Goal: Complete application form: Complete application form

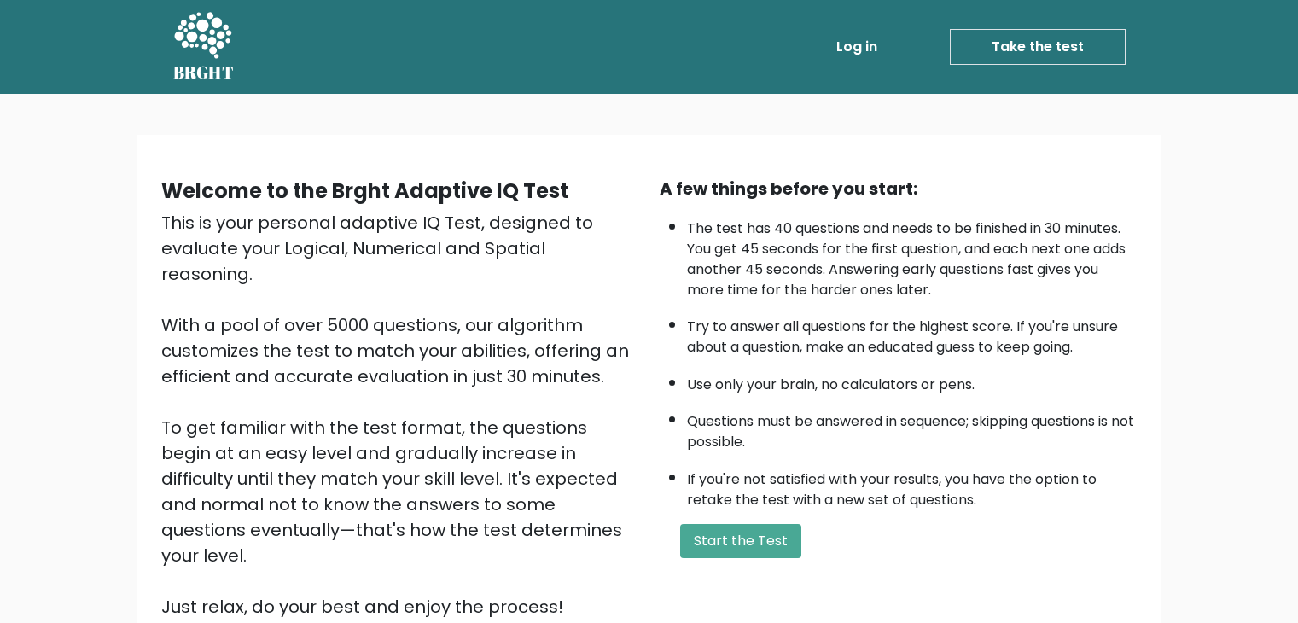
scroll to position [85, 0]
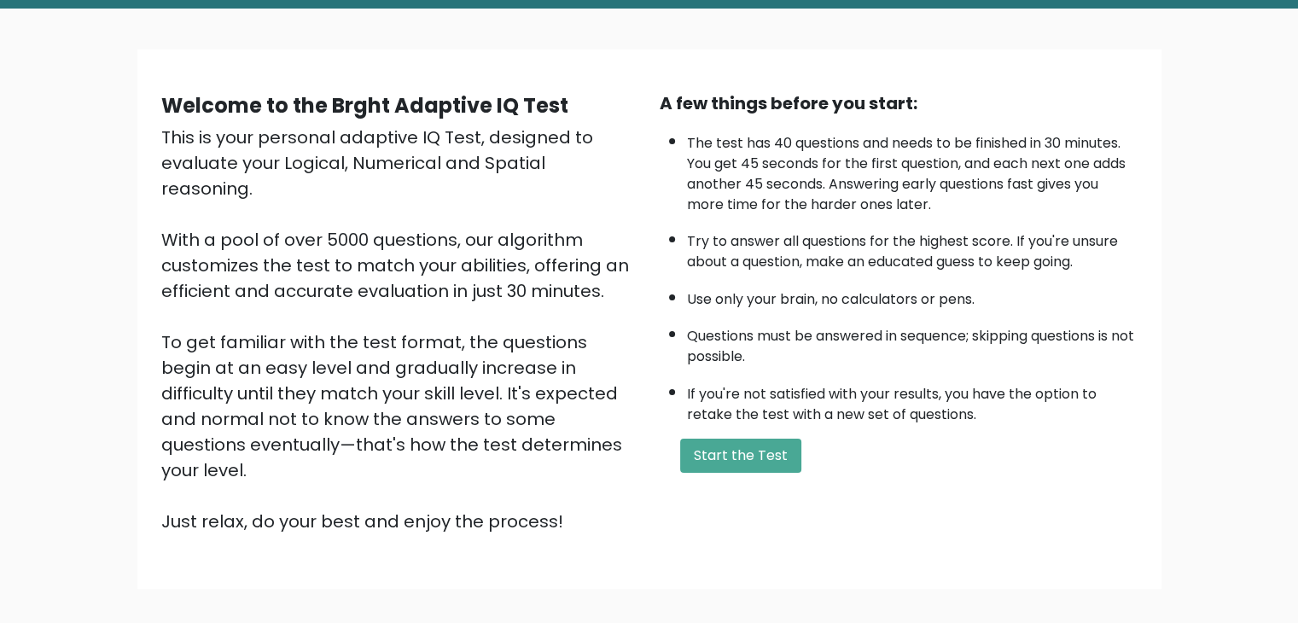
click at [716, 468] on div "A few things before you start: The test has 40 questions and needs to be finish…" at bounding box center [898, 312] width 498 height 444
click at [724, 455] on button "Start the Test" at bounding box center [740, 456] width 121 height 34
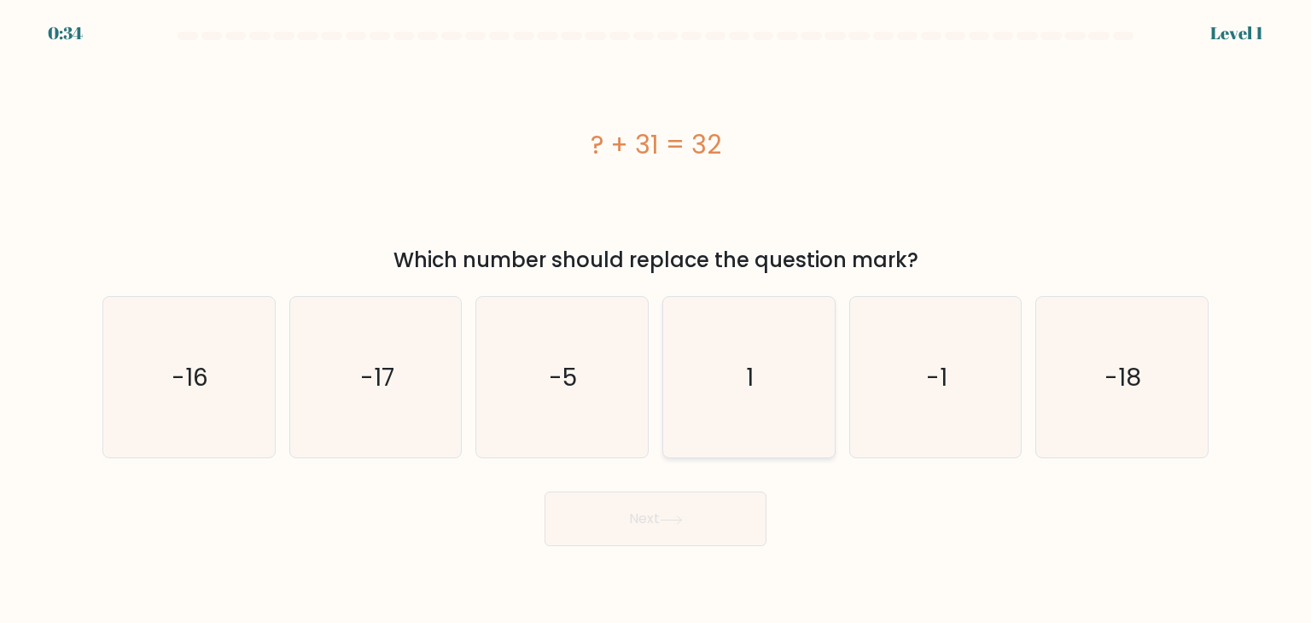
click at [765, 344] on icon "1" at bounding box center [748, 377] width 160 height 160
click at [656, 320] on input "d. 1" at bounding box center [655, 315] width 1 height 9
radio input "true"
click at [704, 526] on button "Next" at bounding box center [655, 519] width 222 height 55
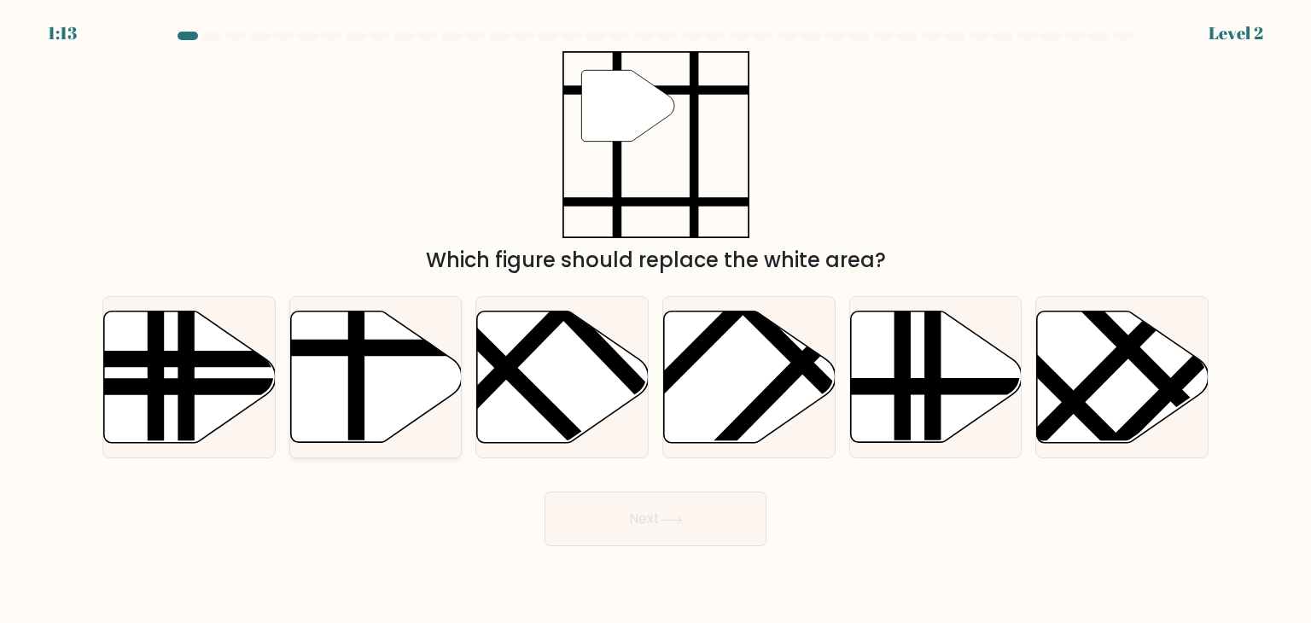
click at [372, 381] on icon at bounding box center [376, 376] width 172 height 131
click at [655, 320] on input "b." at bounding box center [655, 315] width 1 height 9
radio input "true"
click at [590, 509] on button "Next" at bounding box center [655, 519] width 222 height 55
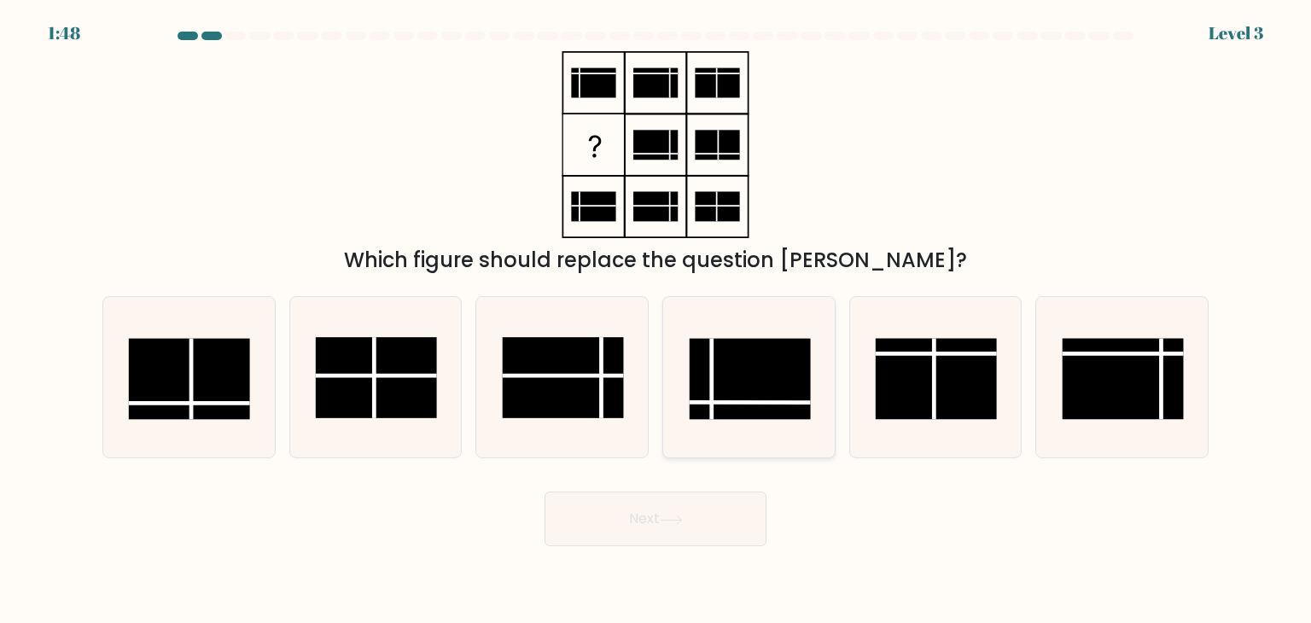
click at [720, 381] on rect at bounding box center [749, 379] width 121 height 81
click at [656, 320] on input "d." at bounding box center [655, 315] width 1 height 9
radio input "true"
click at [657, 556] on body "1:47 Level 3" at bounding box center [655, 311] width 1311 height 623
click at [654, 514] on button "Next" at bounding box center [655, 519] width 222 height 55
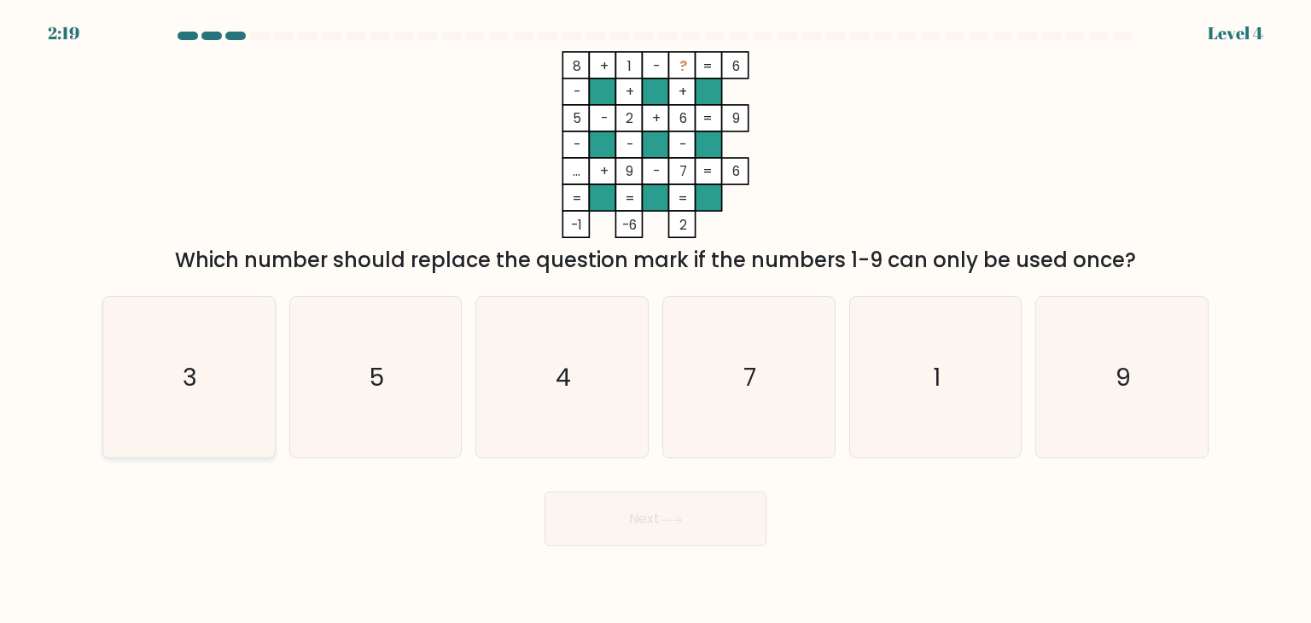
click at [270, 368] on div "3" at bounding box center [188, 377] width 173 height 162
click at [655, 320] on input "a. 3" at bounding box center [655, 315] width 1 height 9
radio input "true"
click at [697, 500] on button "Next" at bounding box center [655, 519] width 222 height 55
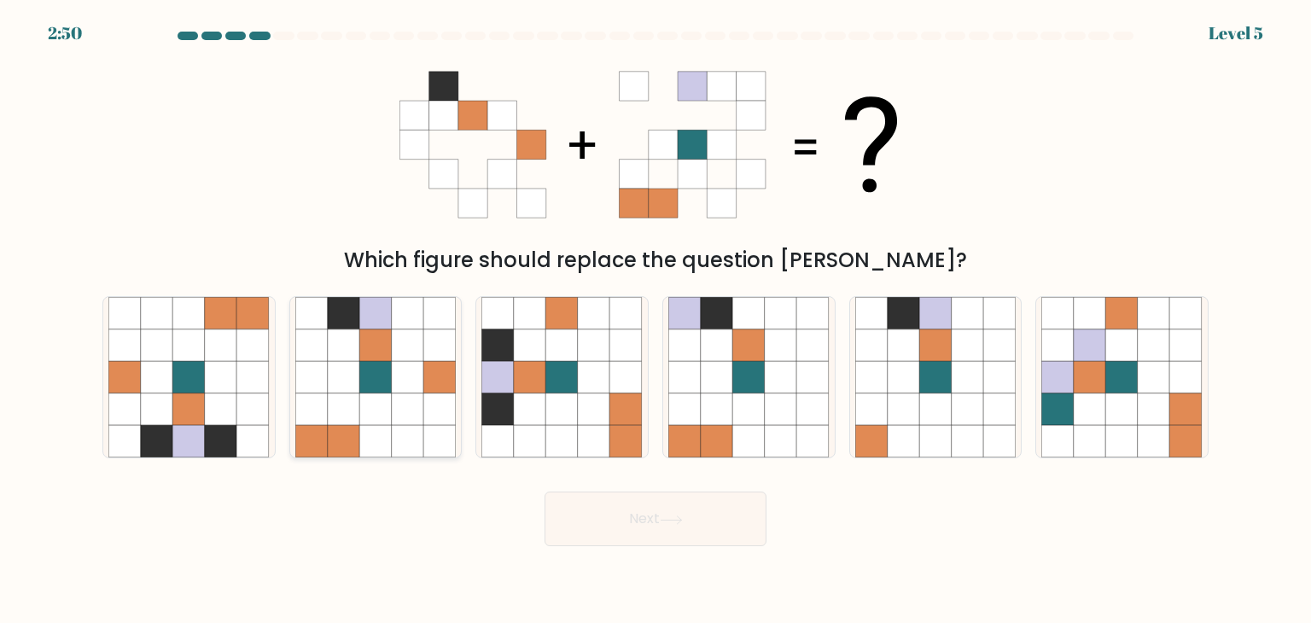
click at [426, 352] on icon at bounding box center [439, 345] width 32 height 32
click at [655, 320] on input "b." at bounding box center [655, 315] width 1 height 9
radio input "true"
click at [592, 520] on button "Next" at bounding box center [655, 519] width 222 height 55
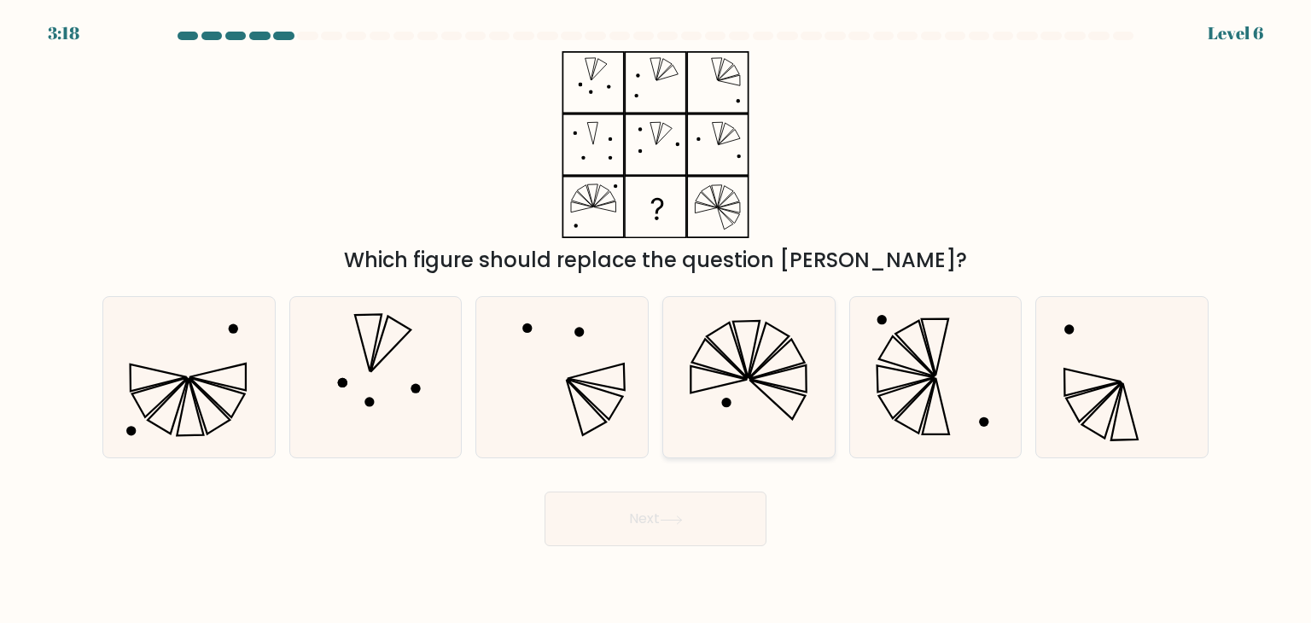
click at [778, 358] on icon at bounding box center [748, 377] width 160 height 160
click at [656, 320] on input "d." at bounding box center [655, 315] width 1 height 9
radio input "true"
click at [672, 529] on button "Next" at bounding box center [655, 519] width 222 height 55
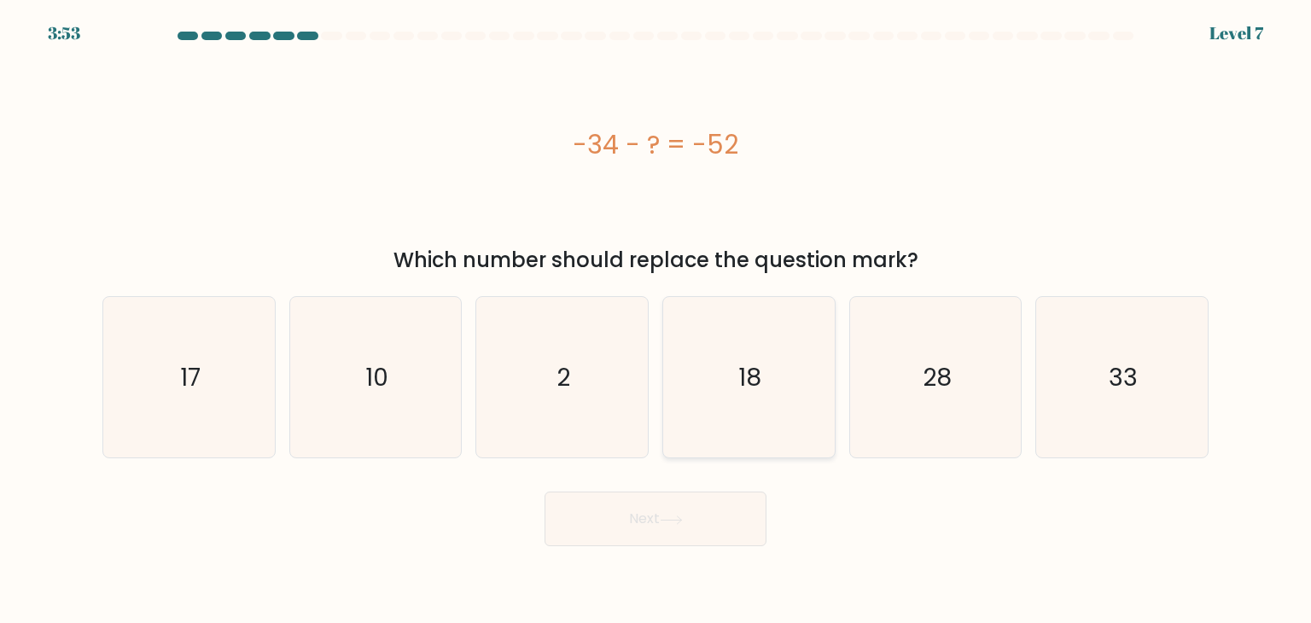
click at [718, 404] on icon "18" at bounding box center [748, 377] width 160 height 160
click at [656, 320] on input "d. 18" at bounding box center [655, 315] width 1 height 9
radio input "true"
click at [669, 526] on button "Next" at bounding box center [655, 519] width 222 height 55
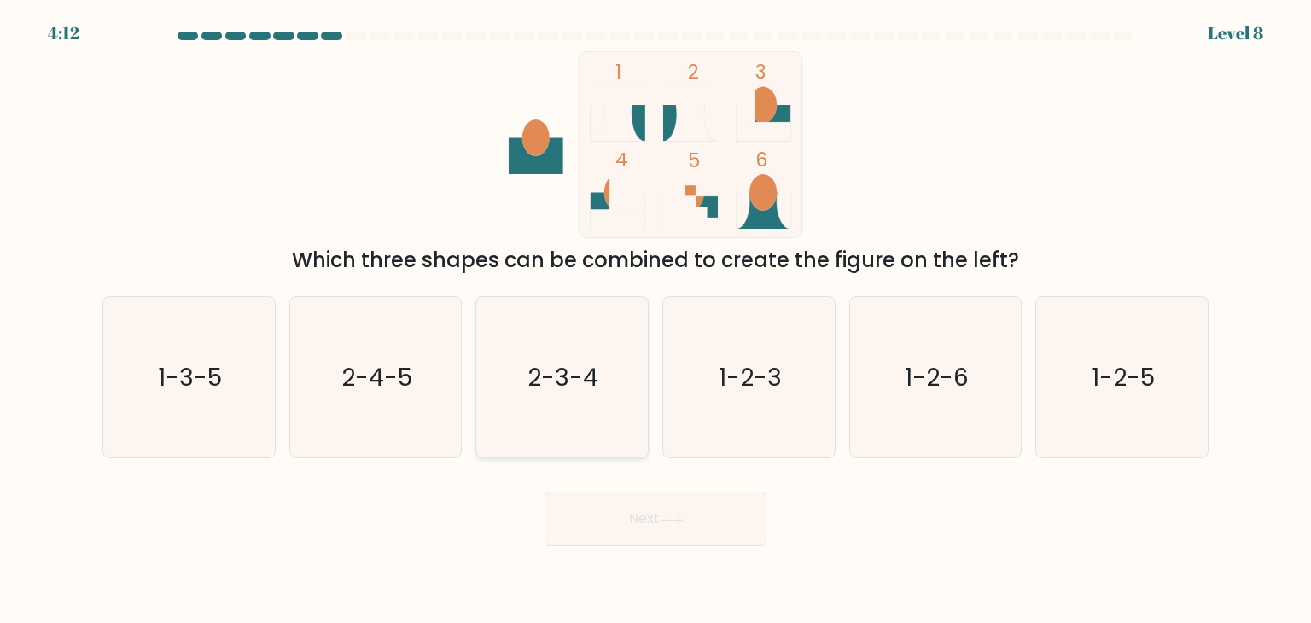
click at [574, 323] on icon "2-3-4" at bounding box center [561, 377] width 160 height 160
click at [655, 320] on input "c. 2-3-4" at bounding box center [655, 315] width 1 height 9
radio input "true"
click at [951, 363] on text "1-2-6" at bounding box center [937, 377] width 64 height 34
click at [656, 320] on input "e. 1-2-6" at bounding box center [655, 315] width 1 height 9
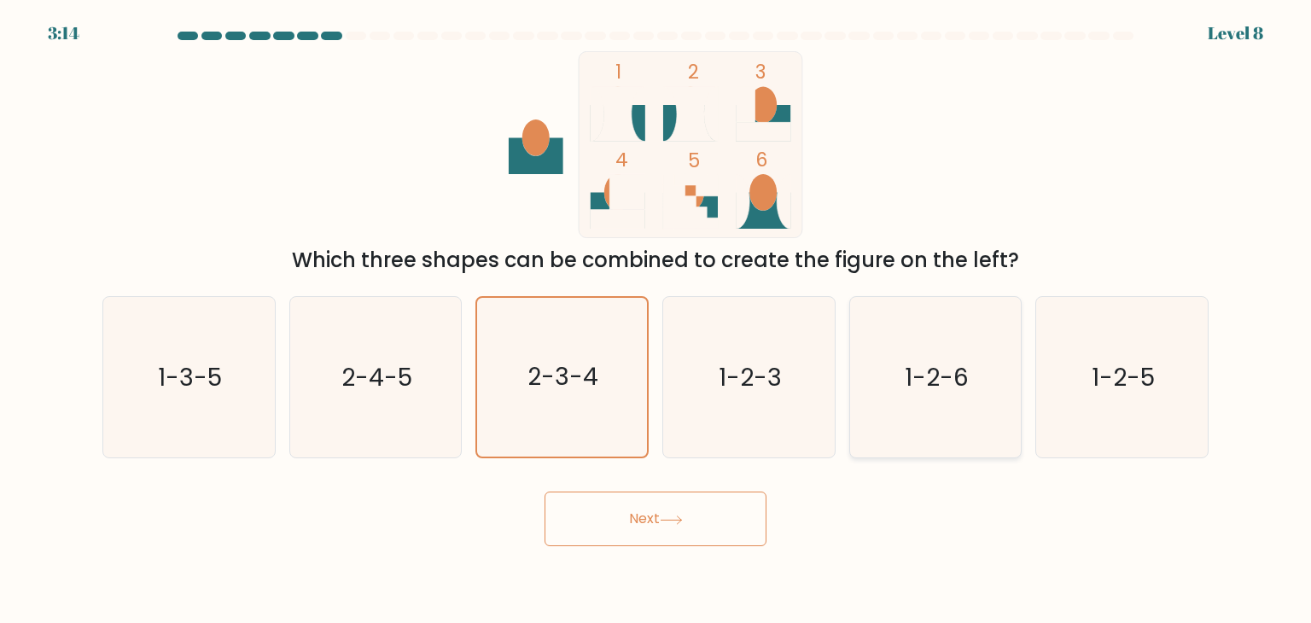
radio input "true"
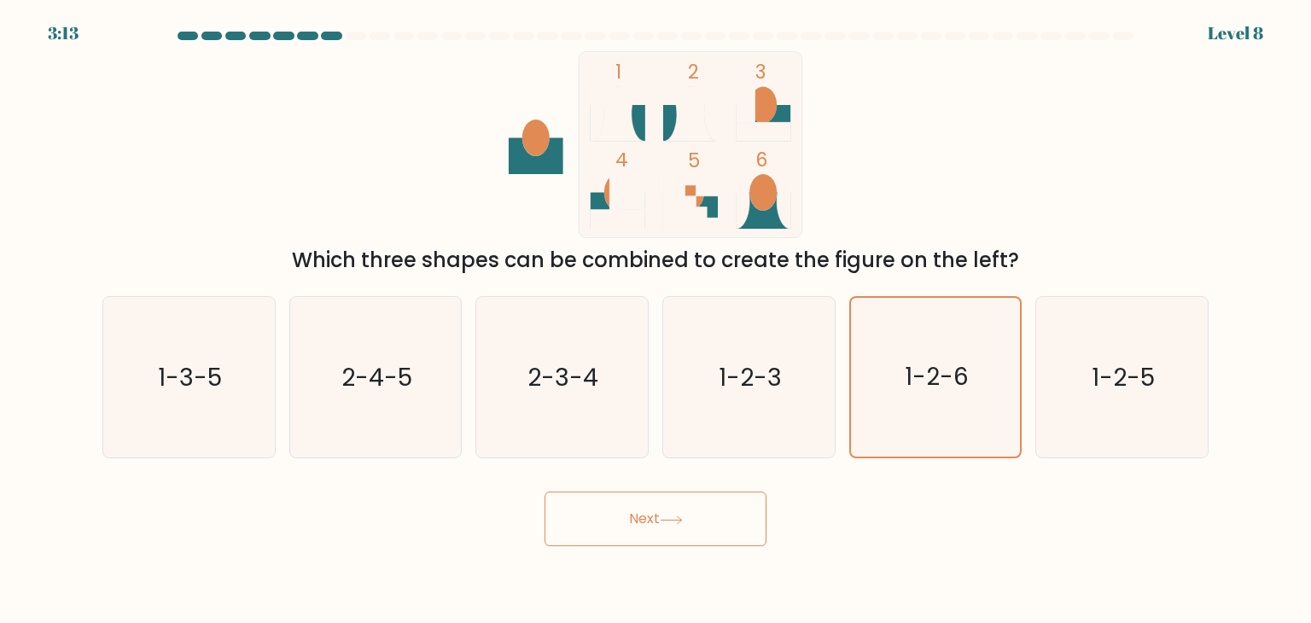
click at [611, 538] on button "Next" at bounding box center [655, 519] width 222 height 55
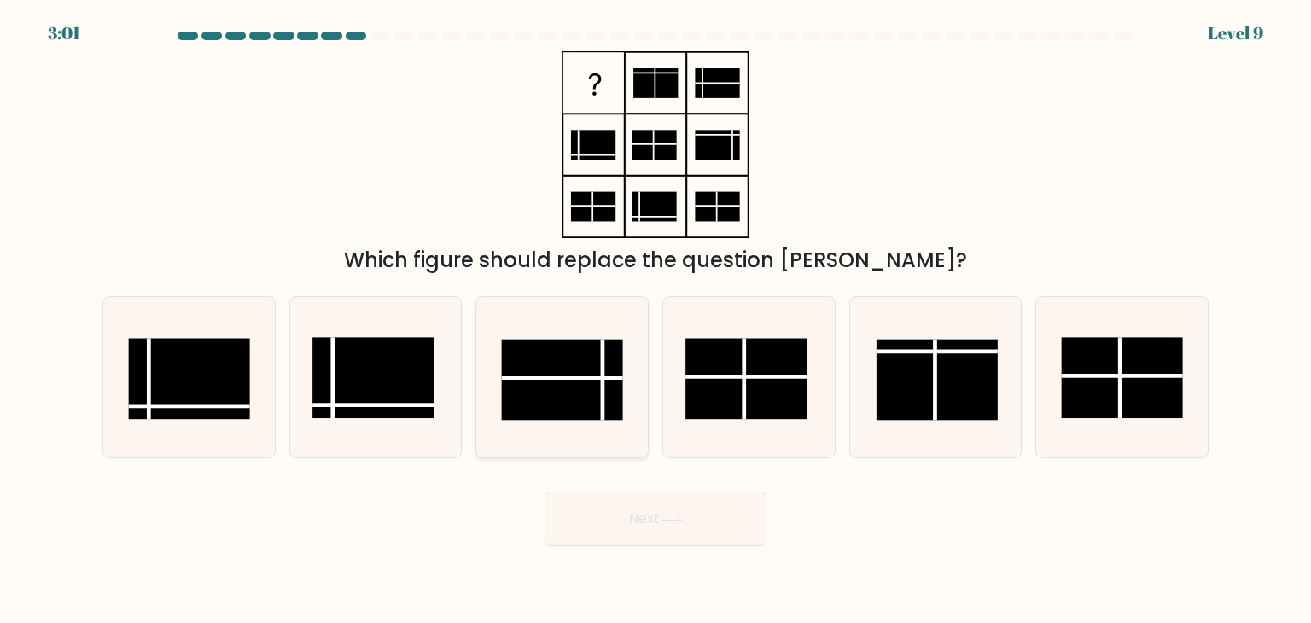
click at [567, 380] on icon at bounding box center [561, 377] width 160 height 160
click at [655, 320] on input "c." at bounding box center [655, 315] width 1 height 9
radio input "true"
click at [638, 515] on button "Next" at bounding box center [655, 519] width 222 height 55
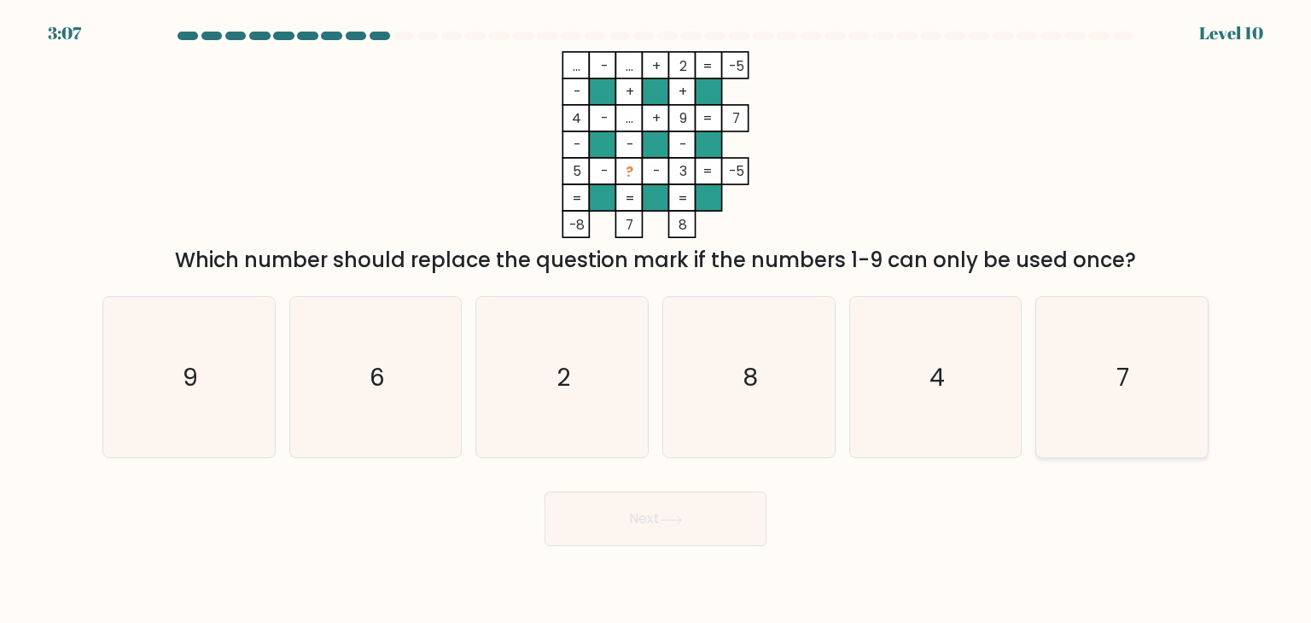
click at [1106, 412] on icon "7" at bounding box center [1121, 377] width 160 height 160
click at [656, 320] on input "f. 7" at bounding box center [655, 315] width 1 height 9
radio input "true"
click at [672, 508] on button "Next" at bounding box center [655, 519] width 222 height 55
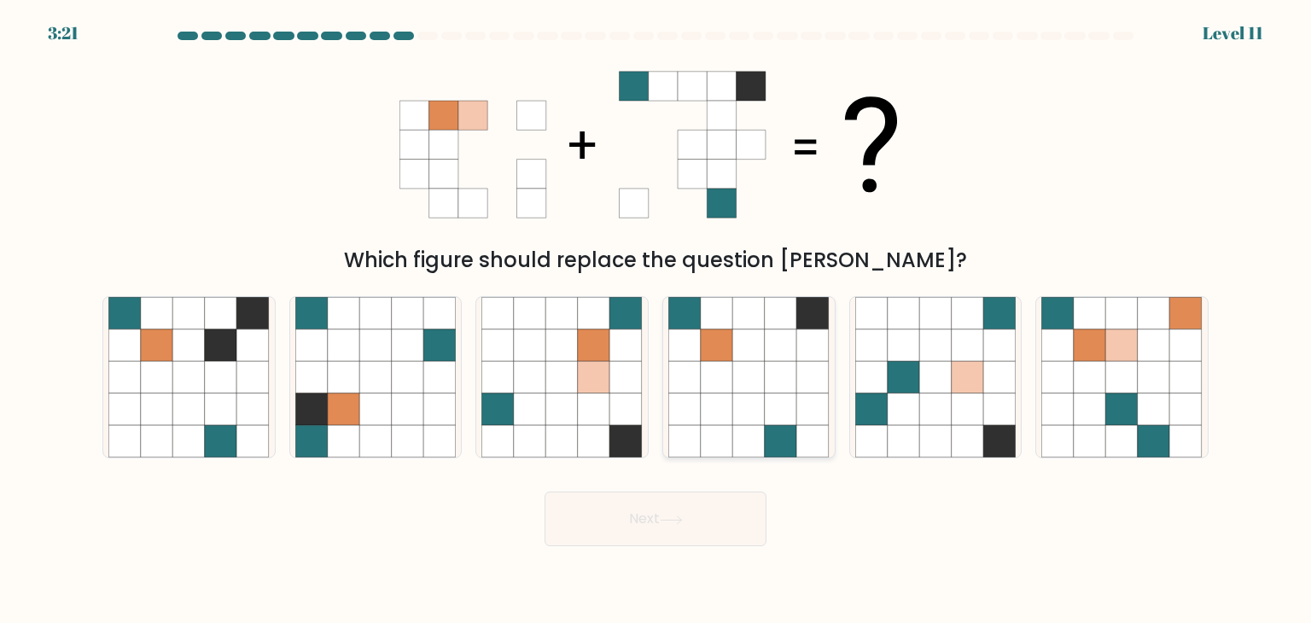
drag, startPoint x: 759, startPoint y: 412, endPoint x: 732, endPoint y: 426, distance: 29.8
click at [754, 416] on icon at bounding box center [749, 409] width 32 height 32
click at [656, 320] on input "d." at bounding box center [655, 315] width 1 height 9
radio input "true"
click at [672, 521] on icon at bounding box center [671, 519] width 23 height 9
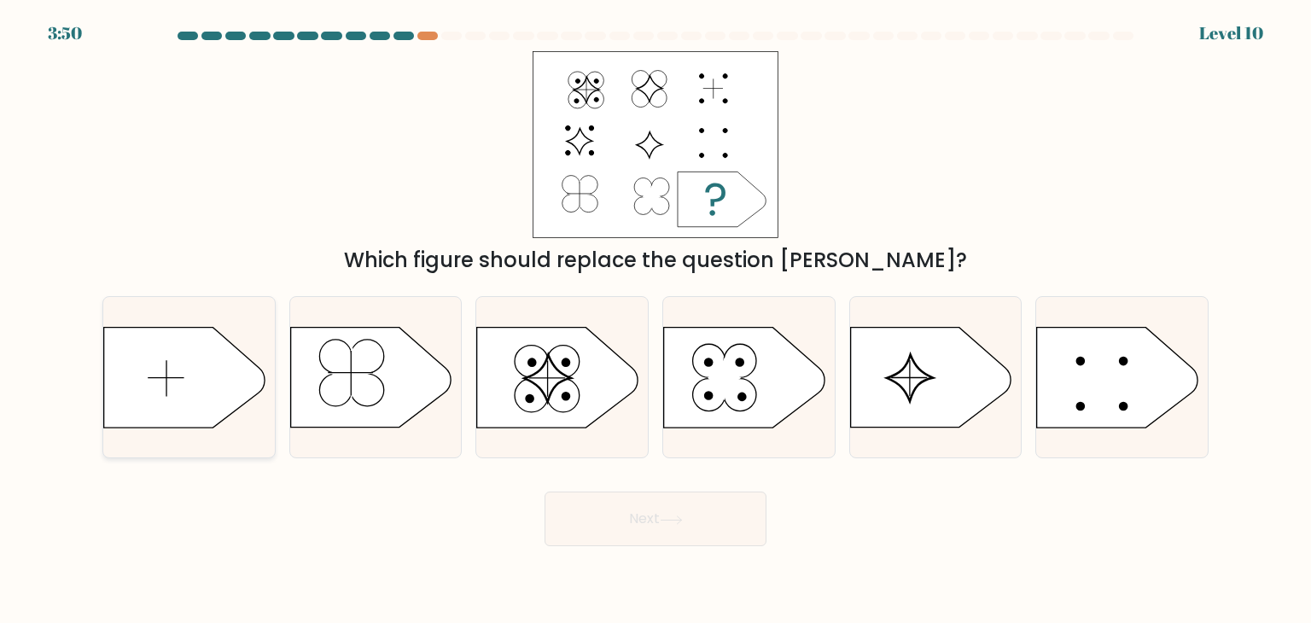
click at [193, 363] on icon at bounding box center [184, 378] width 160 height 100
click at [655, 320] on input "a." at bounding box center [655, 315] width 1 height 9
radio input "true"
click at [605, 515] on button "Next" at bounding box center [655, 519] width 222 height 55
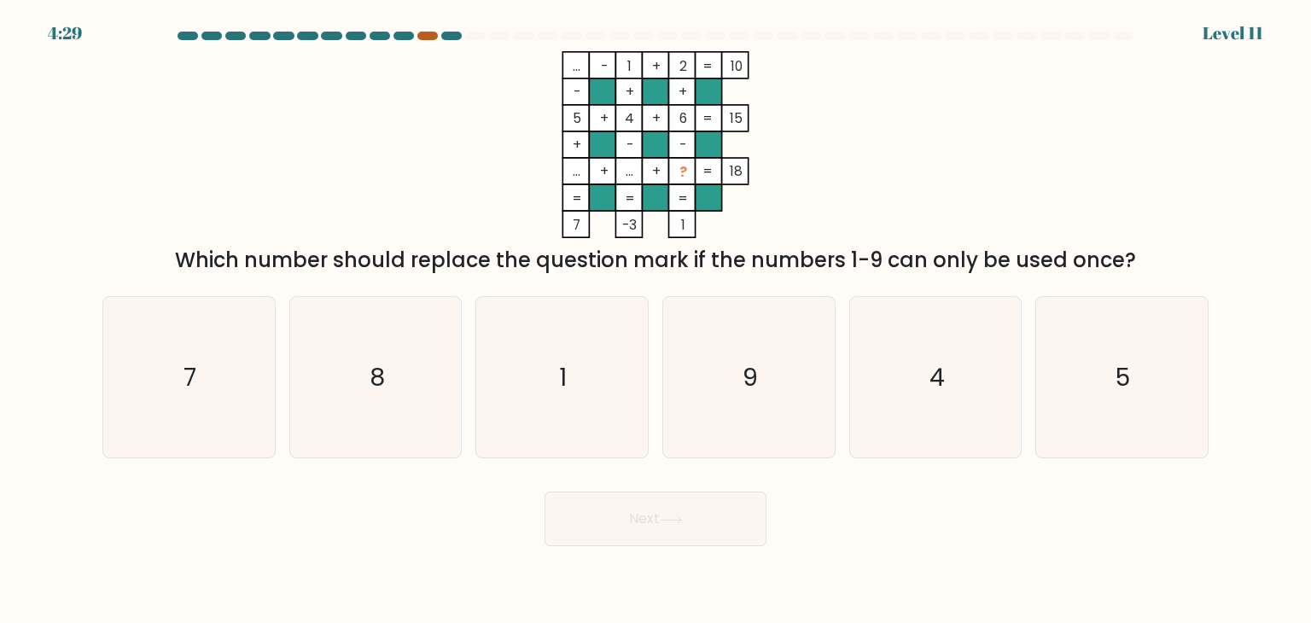
click at [431, 38] on div at bounding box center [427, 36] width 20 height 9
click at [423, 31] on div "4:28 Level 11" at bounding box center [655, 23] width 1311 height 46
click at [429, 35] on div at bounding box center [427, 36] width 20 height 9
click at [175, 383] on icon "7" at bounding box center [188, 377] width 160 height 160
click at [655, 320] on input "a. 7" at bounding box center [655, 315] width 1 height 9
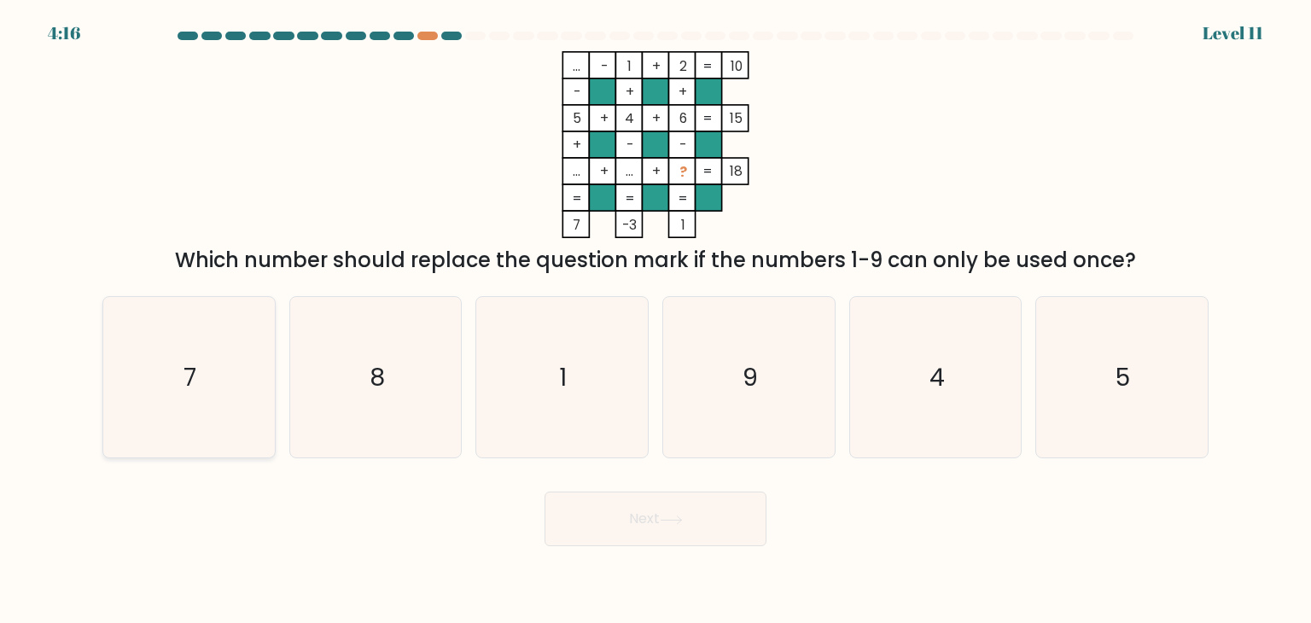
radio input "true"
click at [662, 504] on button "Next" at bounding box center [655, 519] width 222 height 55
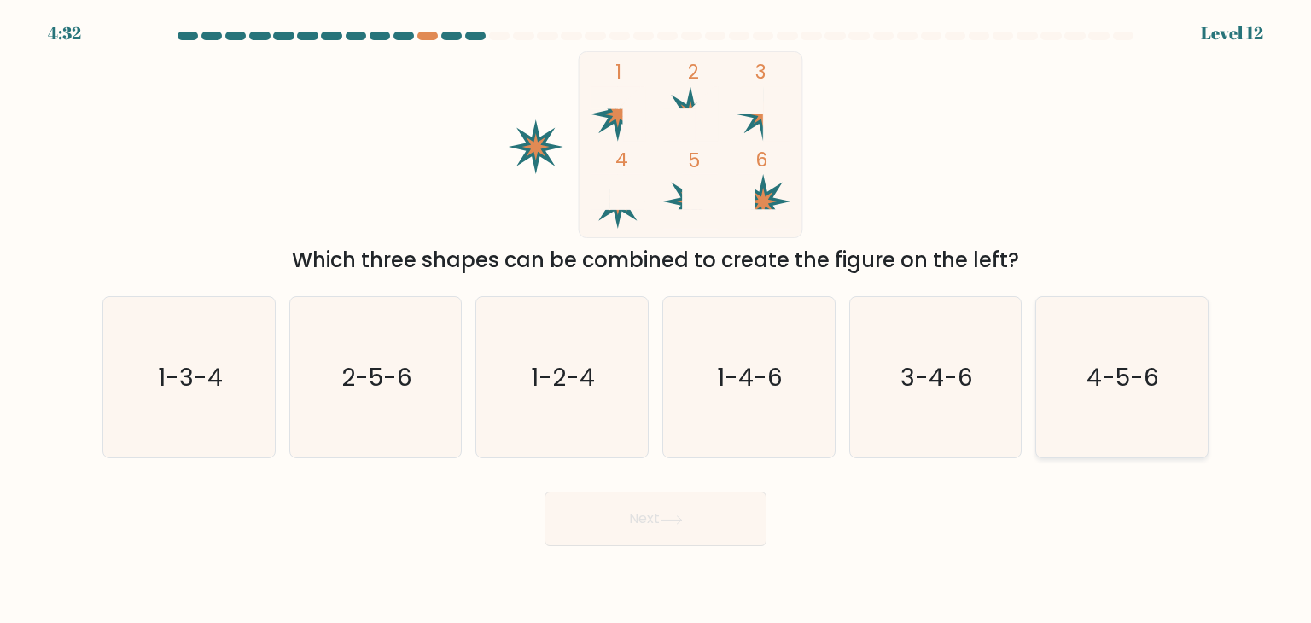
click at [1130, 372] on text "4-5-6" at bounding box center [1123, 377] width 73 height 34
click at [656, 320] on input "f. 4-5-6" at bounding box center [655, 315] width 1 height 9
radio input "true"
click at [697, 540] on button "Next" at bounding box center [655, 519] width 222 height 55
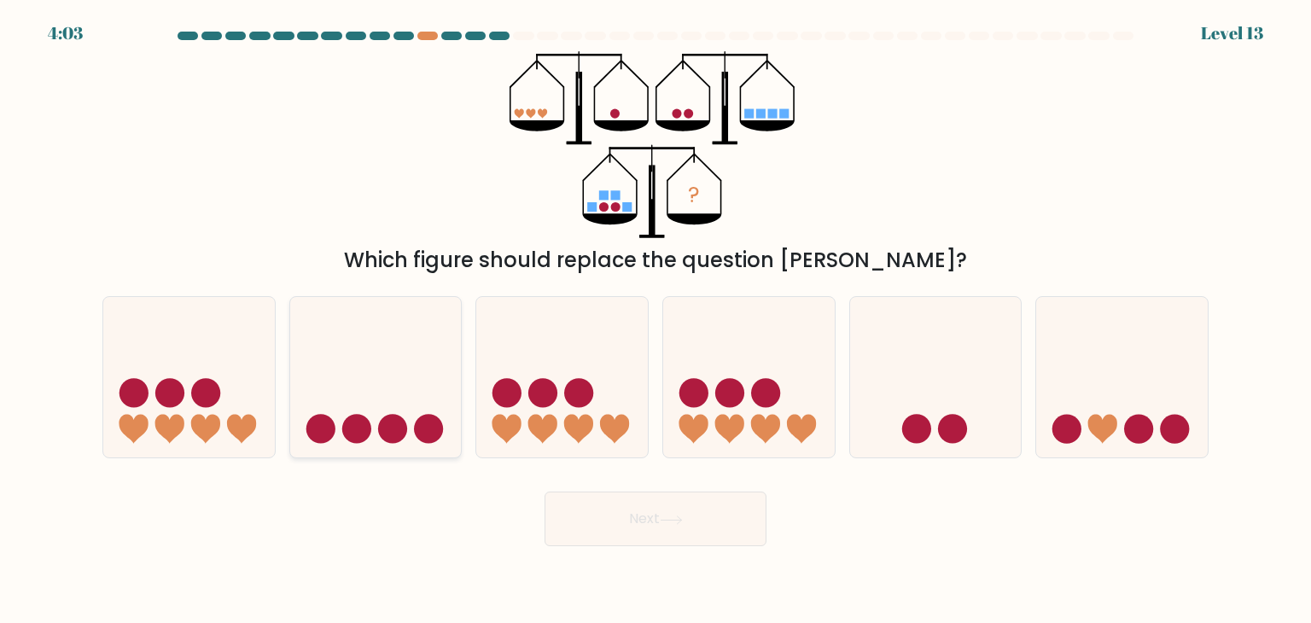
click at [348, 419] on circle at bounding box center [356, 429] width 29 height 29
click at [655, 320] on input "b." at bounding box center [655, 315] width 1 height 9
radio input "true"
click at [647, 518] on button "Next" at bounding box center [655, 519] width 222 height 55
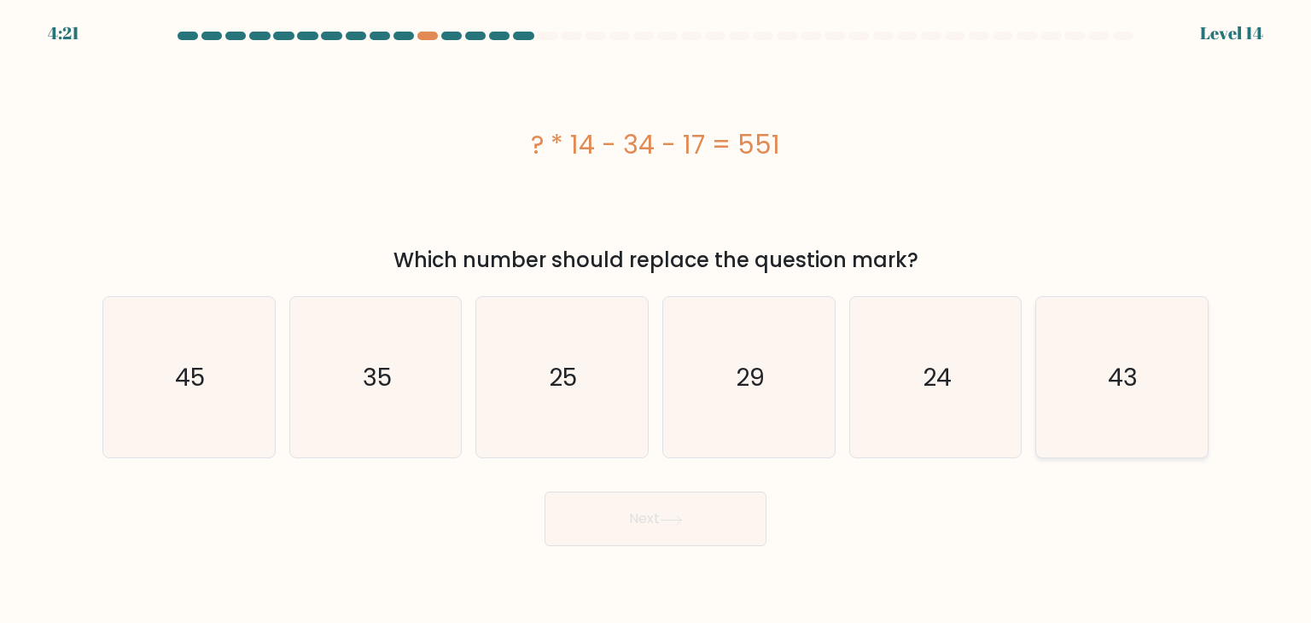
click at [1085, 398] on icon "43" at bounding box center [1121, 377] width 160 height 160
click at [656, 320] on input "f. 43" at bounding box center [655, 315] width 1 height 9
radio input "true"
click at [703, 526] on button "Next" at bounding box center [655, 519] width 222 height 55
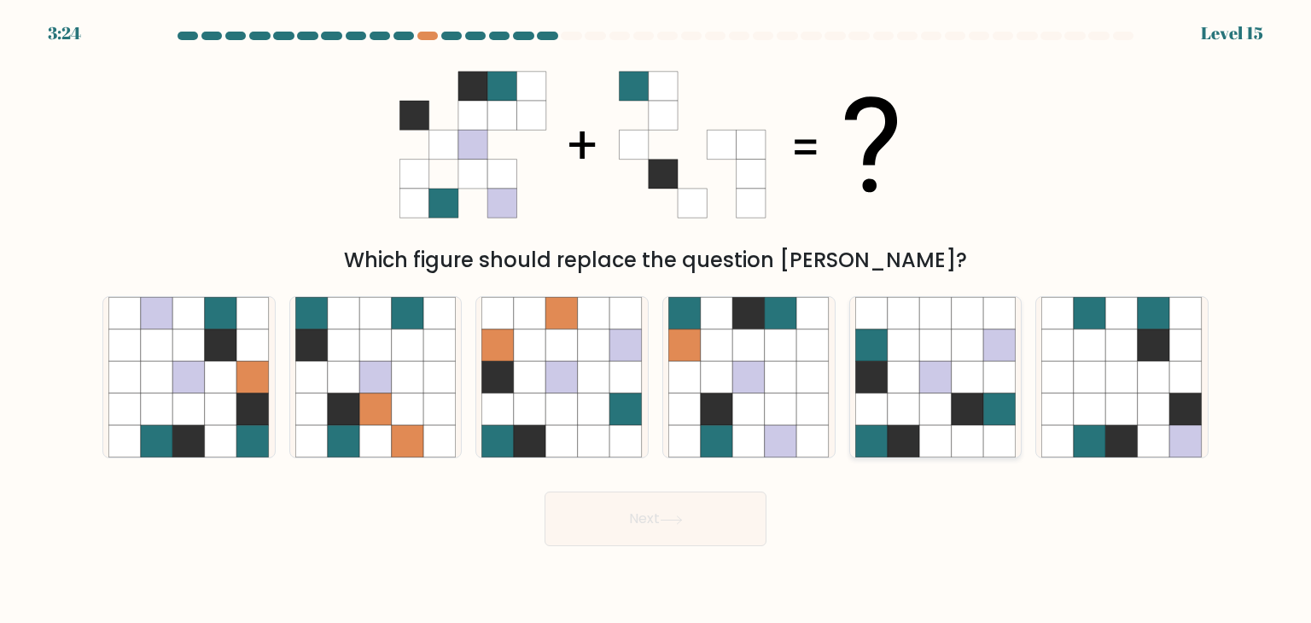
click at [923, 352] on icon at bounding box center [935, 345] width 32 height 32
click at [656, 320] on input "e." at bounding box center [655, 315] width 1 height 9
radio input "true"
click at [659, 533] on button "Next" at bounding box center [655, 519] width 222 height 55
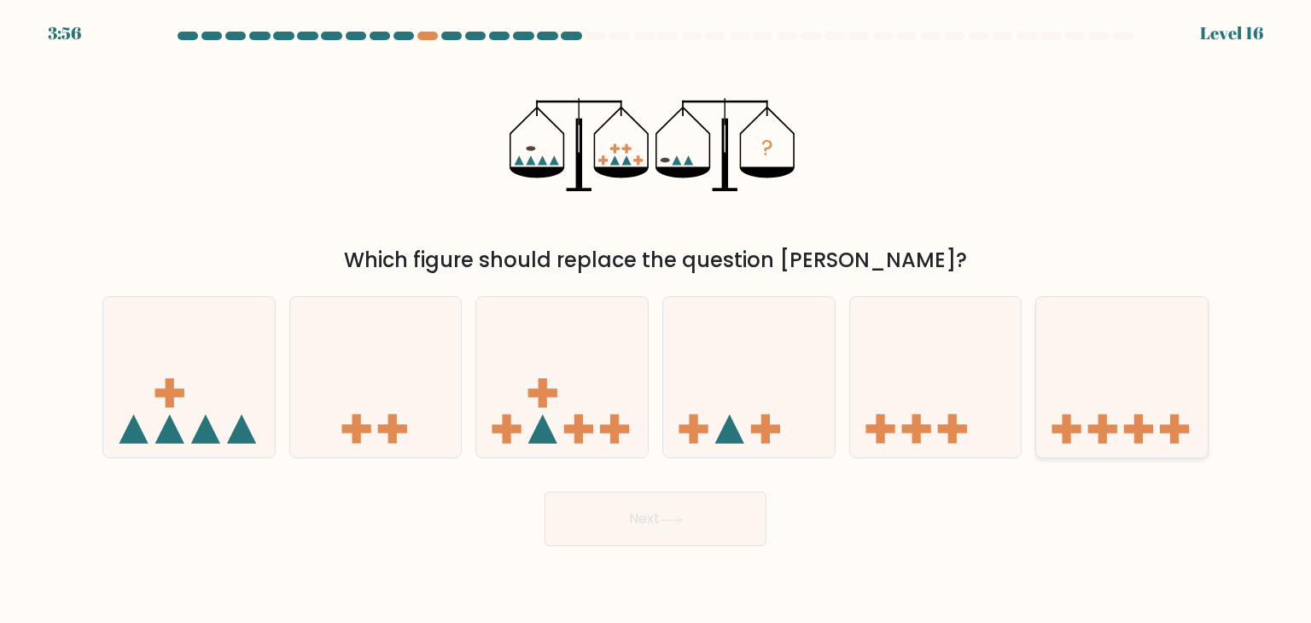
click at [1106, 441] on rect at bounding box center [1102, 429] width 9 height 29
click at [656, 320] on input "f." at bounding box center [655, 315] width 1 height 9
radio input "true"
click at [587, 512] on button "Next" at bounding box center [655, 519] width 222 height 55
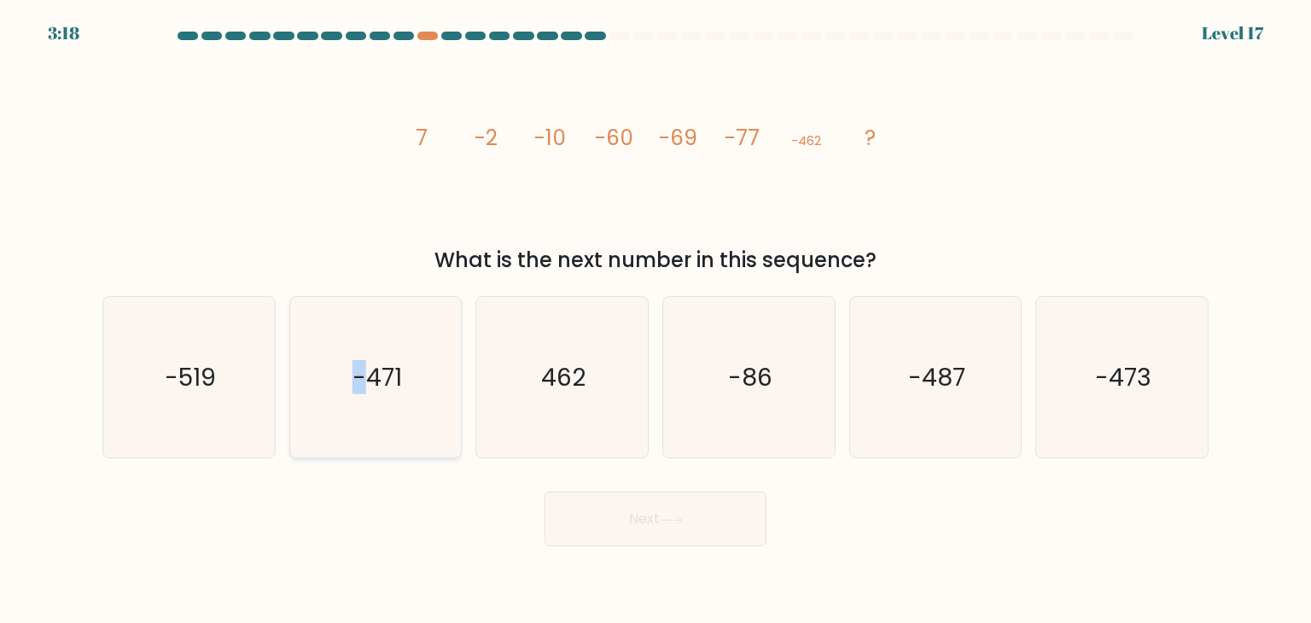
click at [358, 373] on text "-471" at bounding box center [376, 377] width 49 height 34
click at [407, 373] on icon "-471" at bounding box center [375, 377] width 160 height 160
click at [655, 320] on input "b. -471" at bounding box center [655, 315] width 1 height 9
radio input "true"
click at [584, 515] on button "Next" at bounding box center [655, 519] width 222 height 55
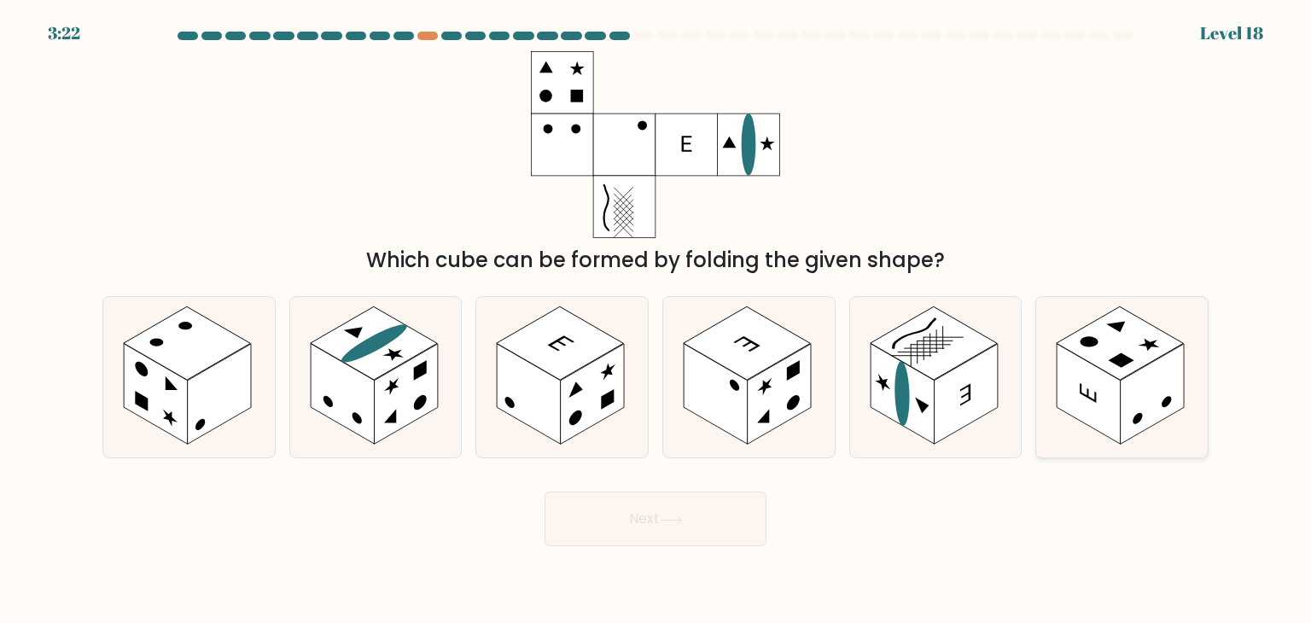
click at [1152, 320] on icon at bounding box center [1122, 377] width 172 height 160
click at [656, 320] on input "f." at bounding box center [655, 315] width 1 height 9
radio input "true"
click at [621, 375] on rect at bounding box center [593, 394] width 64 height 101
click at [655, 320] on input "c." at bounding box center [655, 315] width 1 height 9
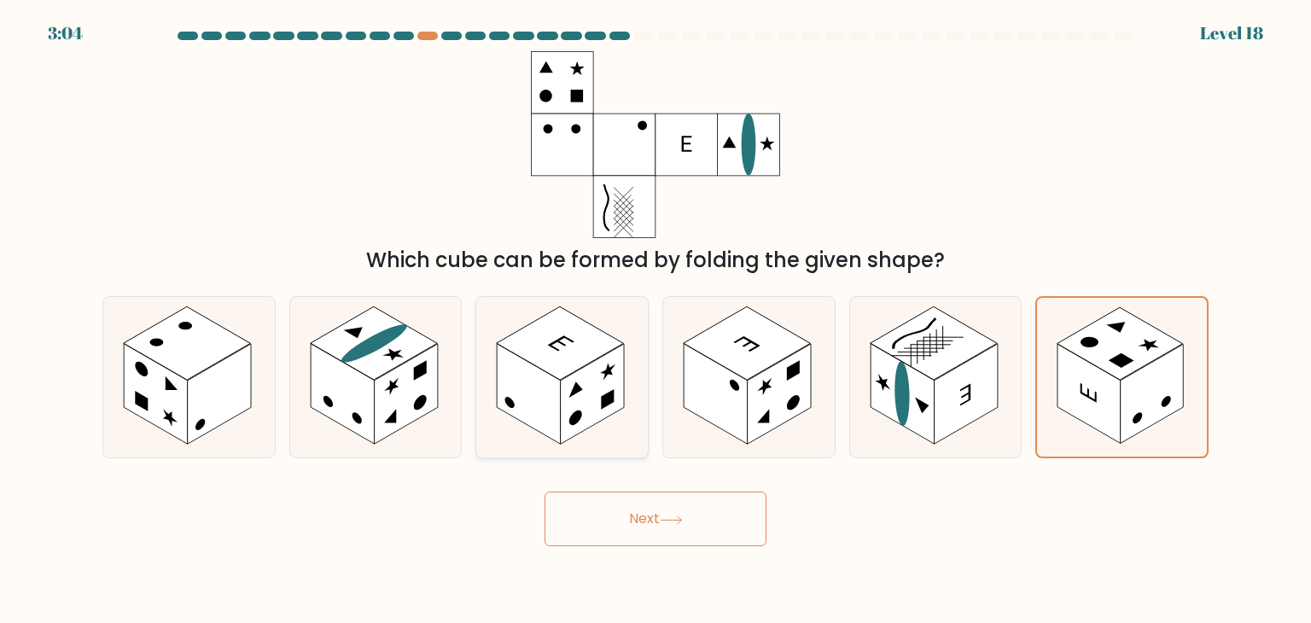
radio input "true"
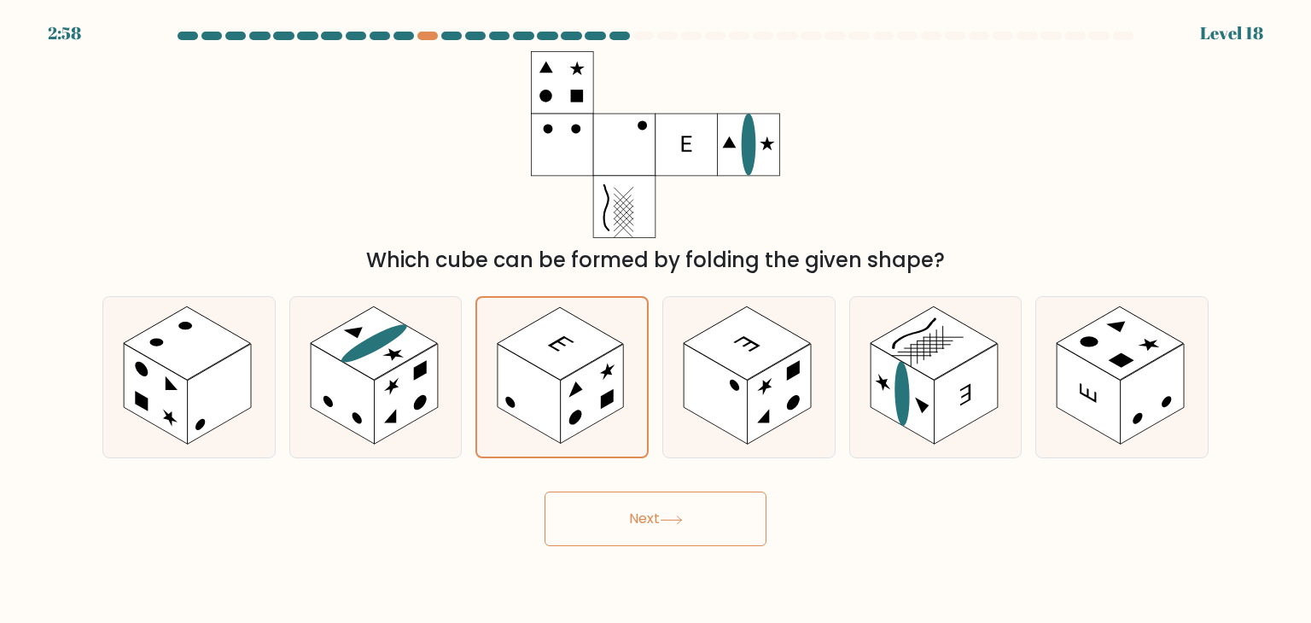
click at [611, 484] on div "Next" at bounding box center [655, 512] width 1126 height 67
click at [612, 509] on button "Next" at bounding box center [655, 519] width 222 height 55
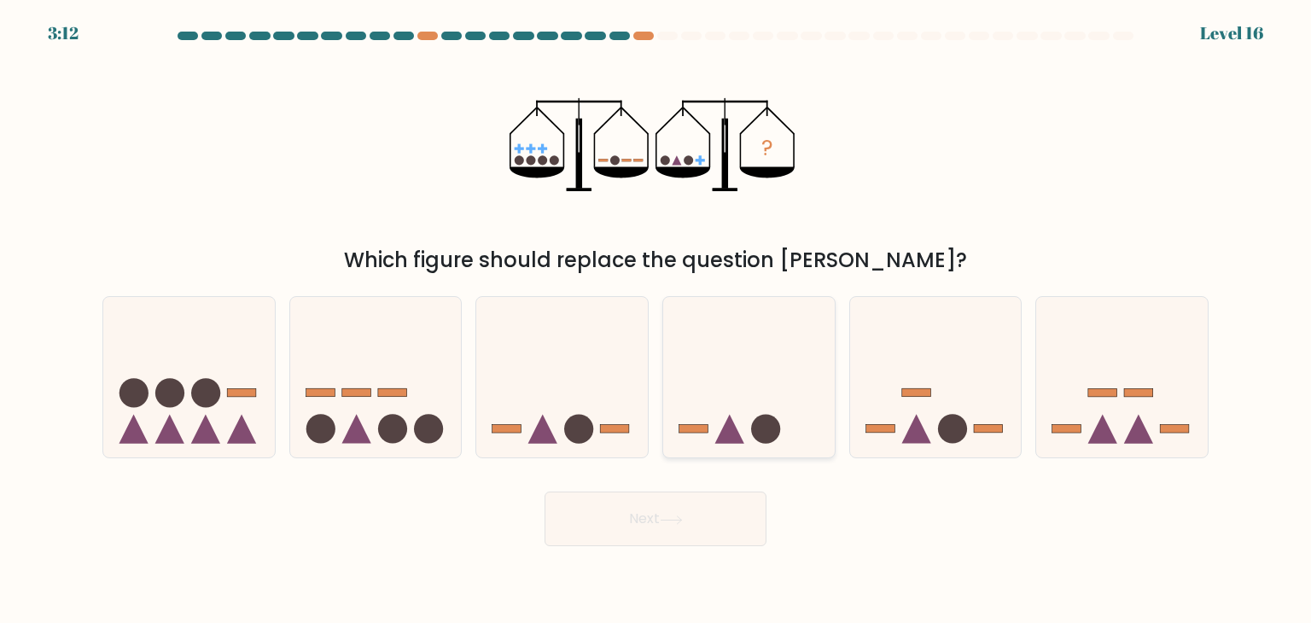
drag, startPoint x: 758, startPoint y: 393, endPoint x: 754, endPoint y: 414, distance: 20.8
click at [758, 395] on icon at bounding box center [749, 377] width 172 height 142
click at [656, 320] on input "d." at bounding box center [655, 315] width 1 height 9
radio input "true"
click at [724, 518] on button "Next" at bounding box center [655, 519] width 222 height 55
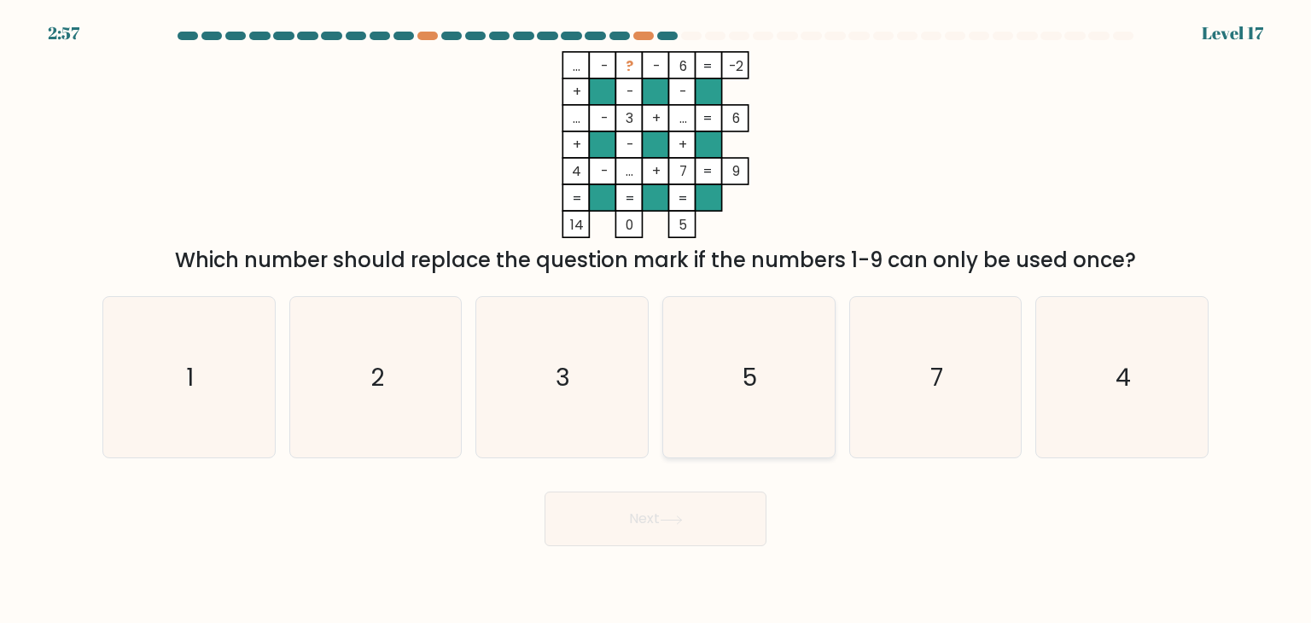
click at [689, 376] on icon "5" at bounding box center [748, 377] width 160 height 160
click at [656, 320] on input "d. 5" at bounding box center [655, 315] width 1 height 9
radio input "true"
click at [662, 530] on button "Next" at bounding box center [655, 519] width 222 height 55
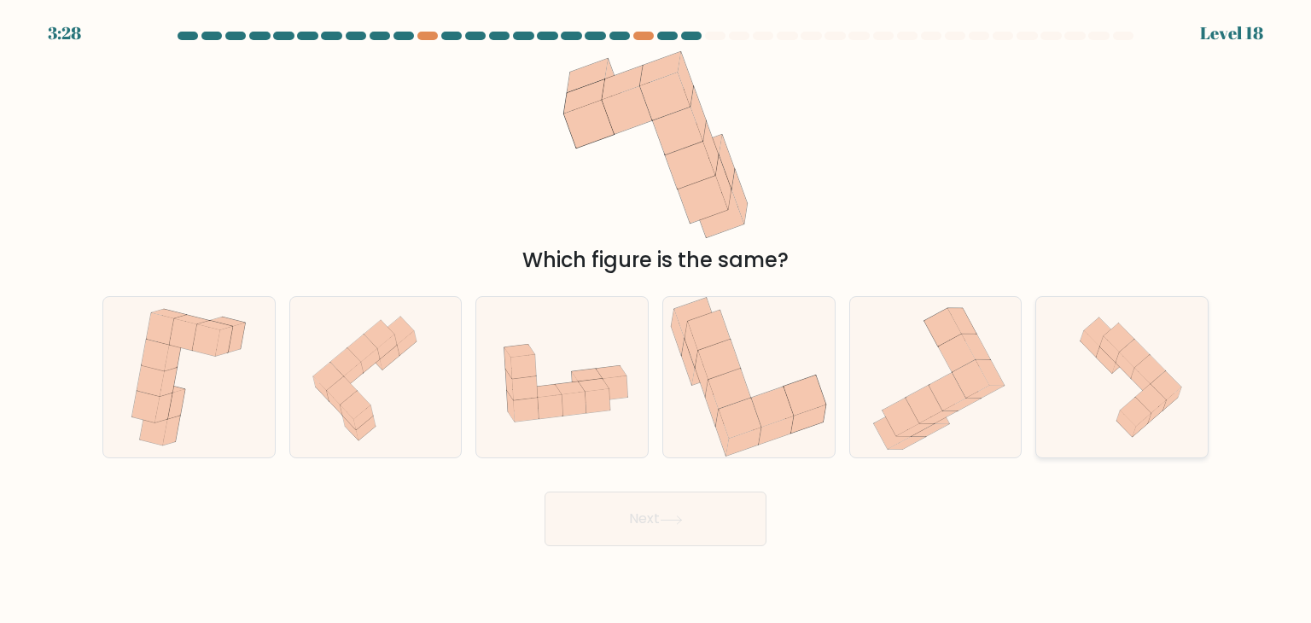
click at [1137, 369] on icon at bounding box center [1150, 369] width 31 height 29
click at [656, 320] on input "f." at bounding box center [655, 315] width 1 height 9
radio input "true"
click at [787, 402] on icon at bounding box center [773, 407] width 42 height 40
click at [656, 320] on input "d." at bounding box center [655, 315] width 1 height 9
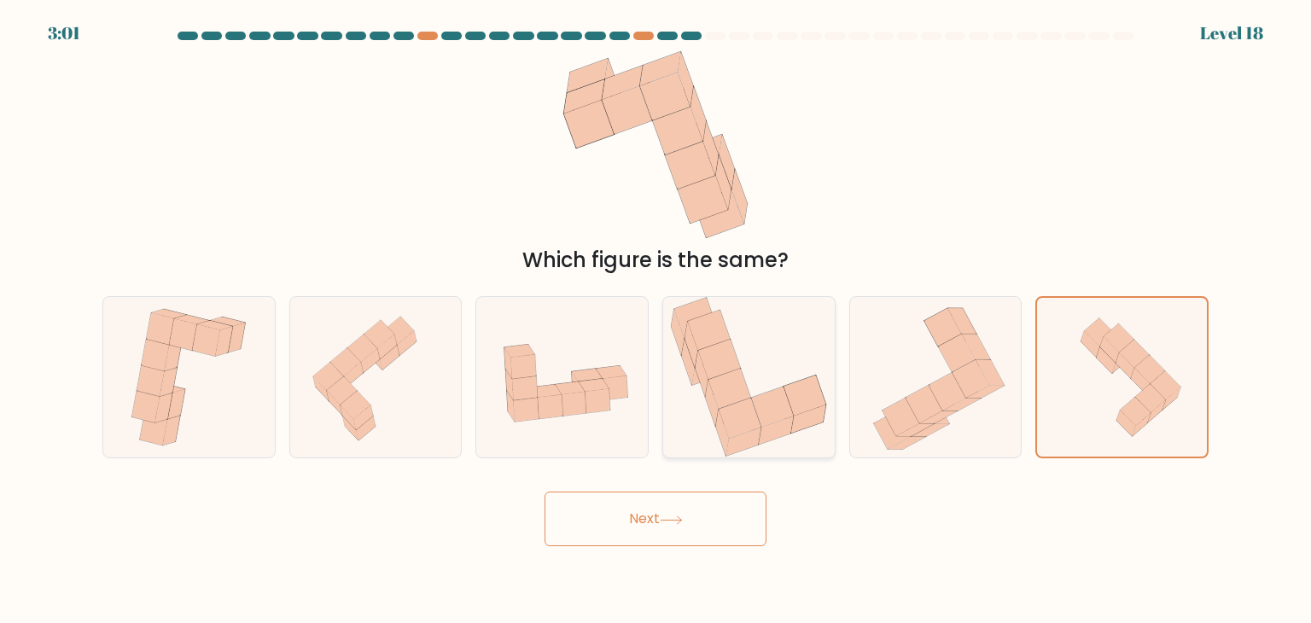
radio input "true"
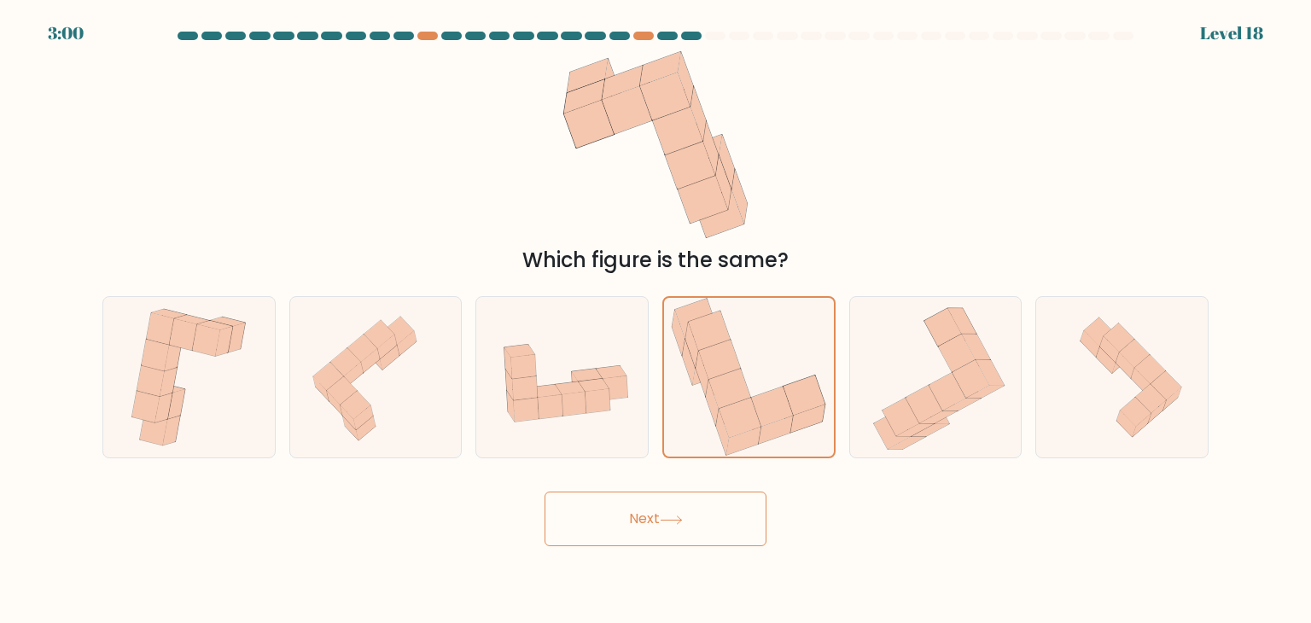
click at [645, 526] on button "Next" at bounding box center [655, 519] width 222 height 55
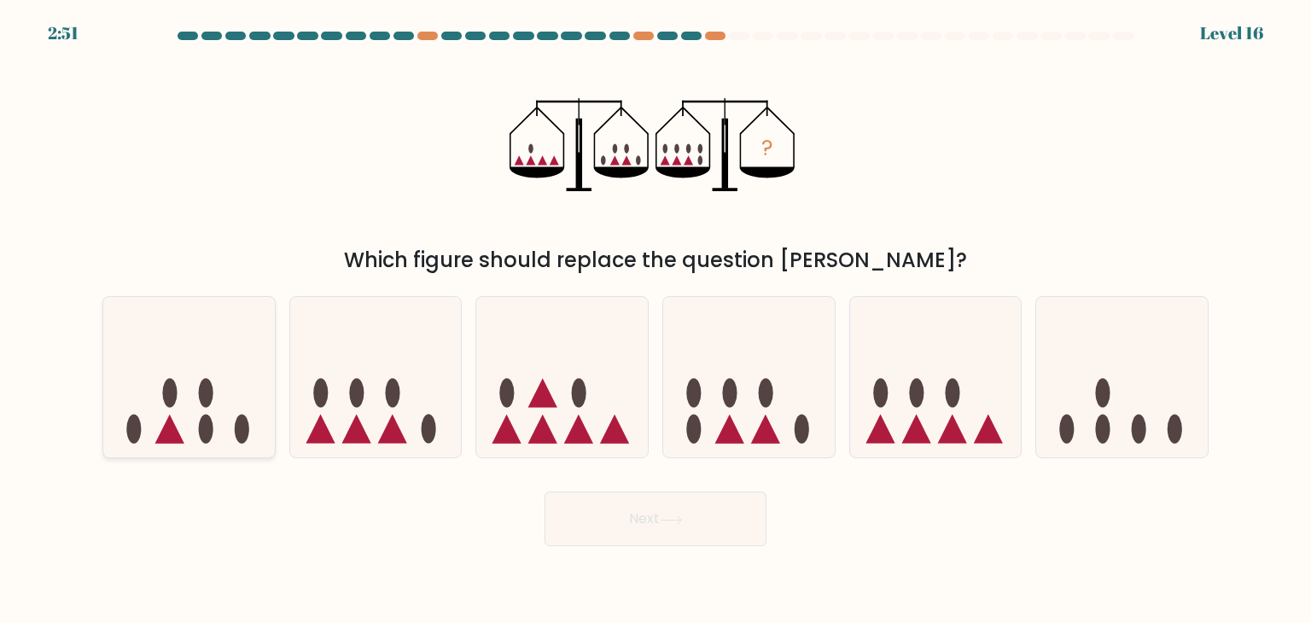
click at [218, 387] on icon at bounding box center [189, 377] width 172 height 142
click at [655, 320] on input "a." at bounding box center [655, 315] width 1 height 9
radio input "true"
click at [638, 521] on button "Next" at bounding box center [655, 519] width 222 height 55
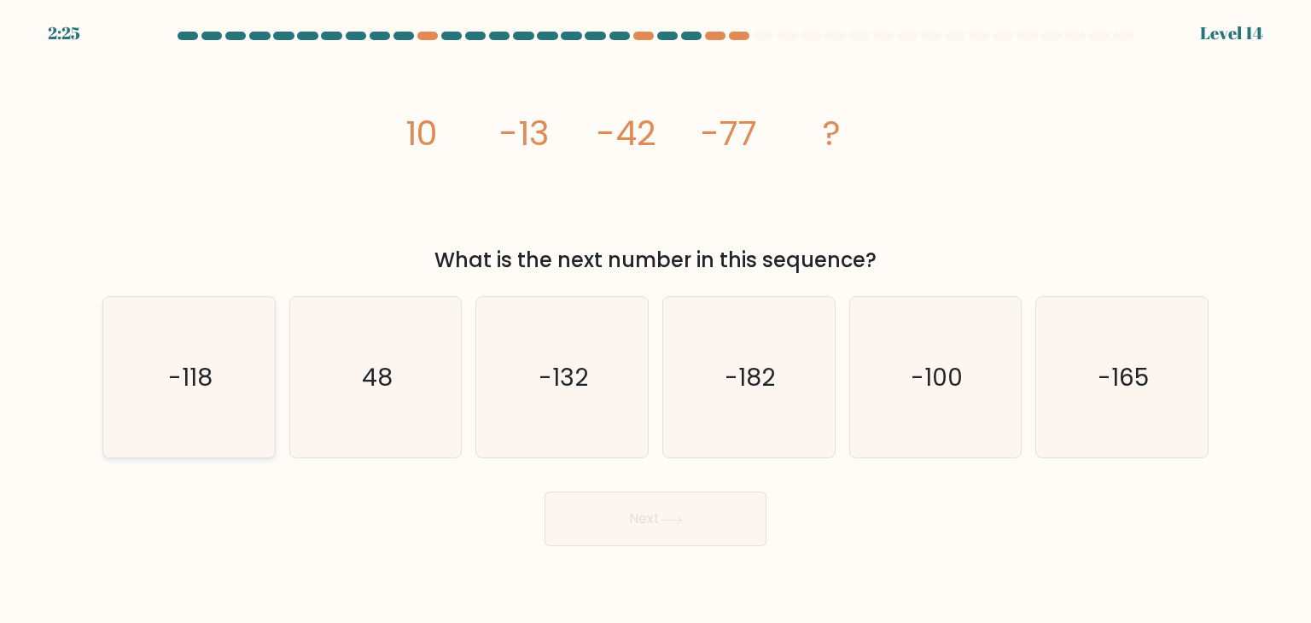
click at [143, 386] on icon "-118" at bounding box center [188, 377] width 160 height 160
click at [655, 320] on input "a. -118" at bounding box center [655, 315] width 1 height 9
radio input "true"
click at [671, 516] on icon at bounding box center [671, 519] width 23 height 9
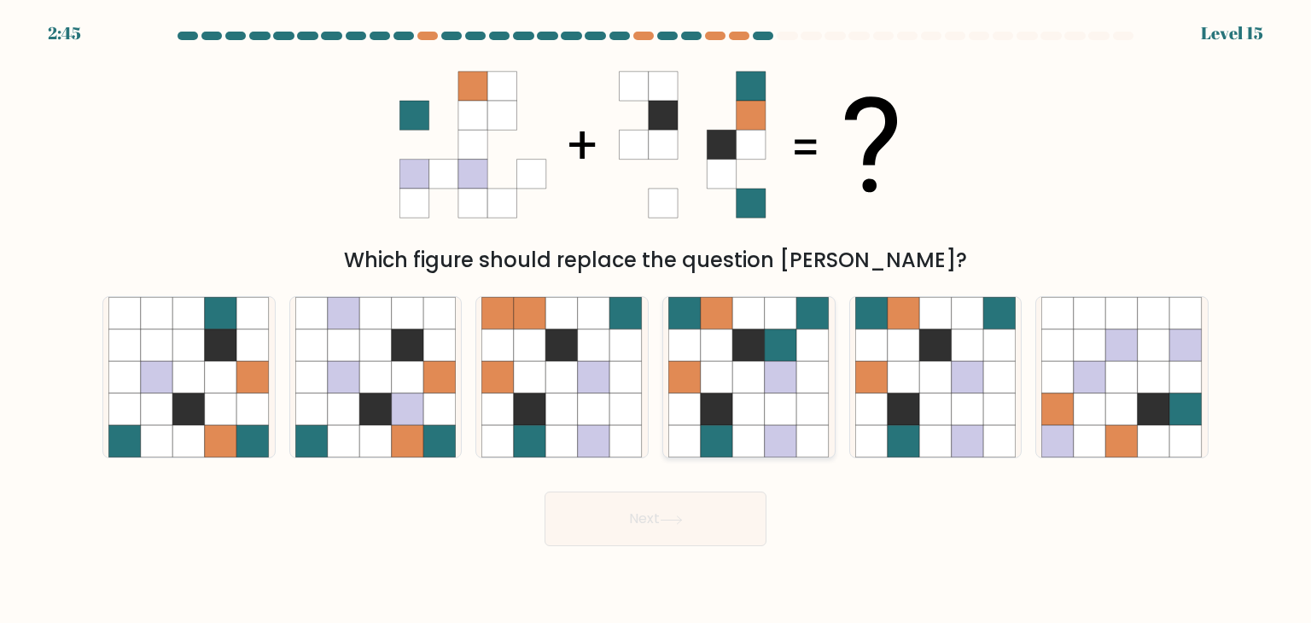
click at [695, 352] on icon at bounding box center [684, 345] width 32 height 32
click at [656, 320] on input "d." at bounding box center [655, 315] width 1 height 9
radio input "true"
click at [780, 446] on icon at bounding box center [781, 441] width 32 height 32
click at [656, 320] on input "d." at bounding box center [655, 315] width 1 height 9
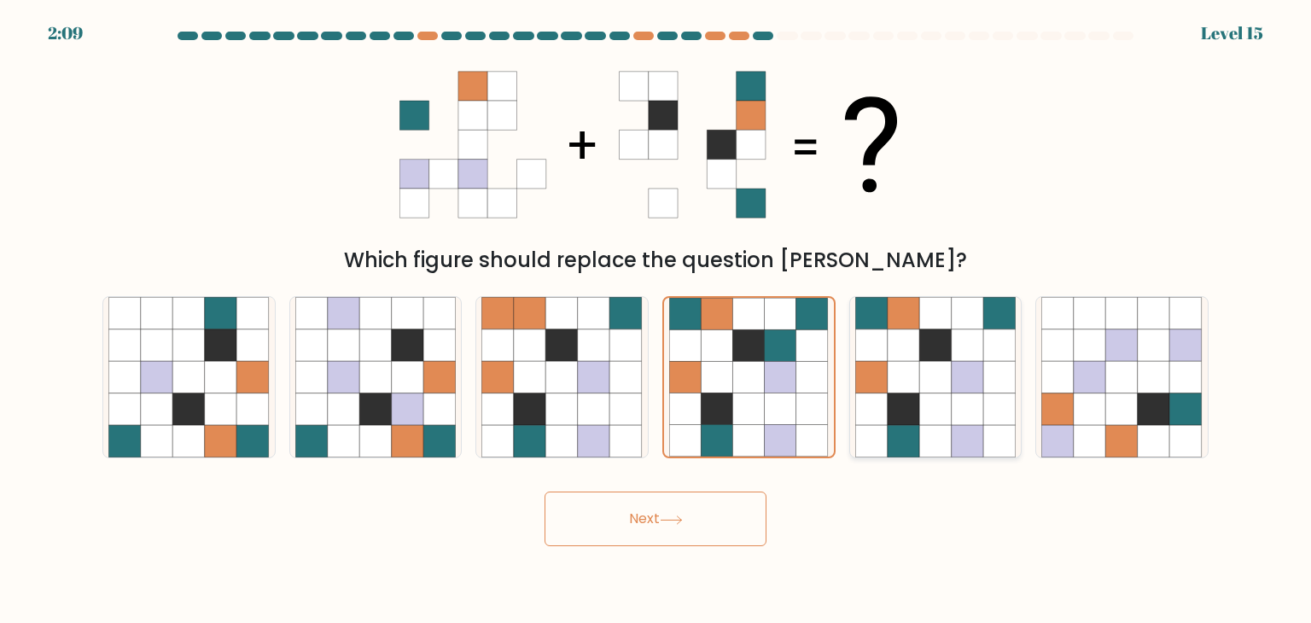
click at [935, 358] on icon at bounding box center [935, 345] width 32 height 32
click at [656, 320] on input "e." at bounding box center [655, 315] width 1 height 9
radio input "true"
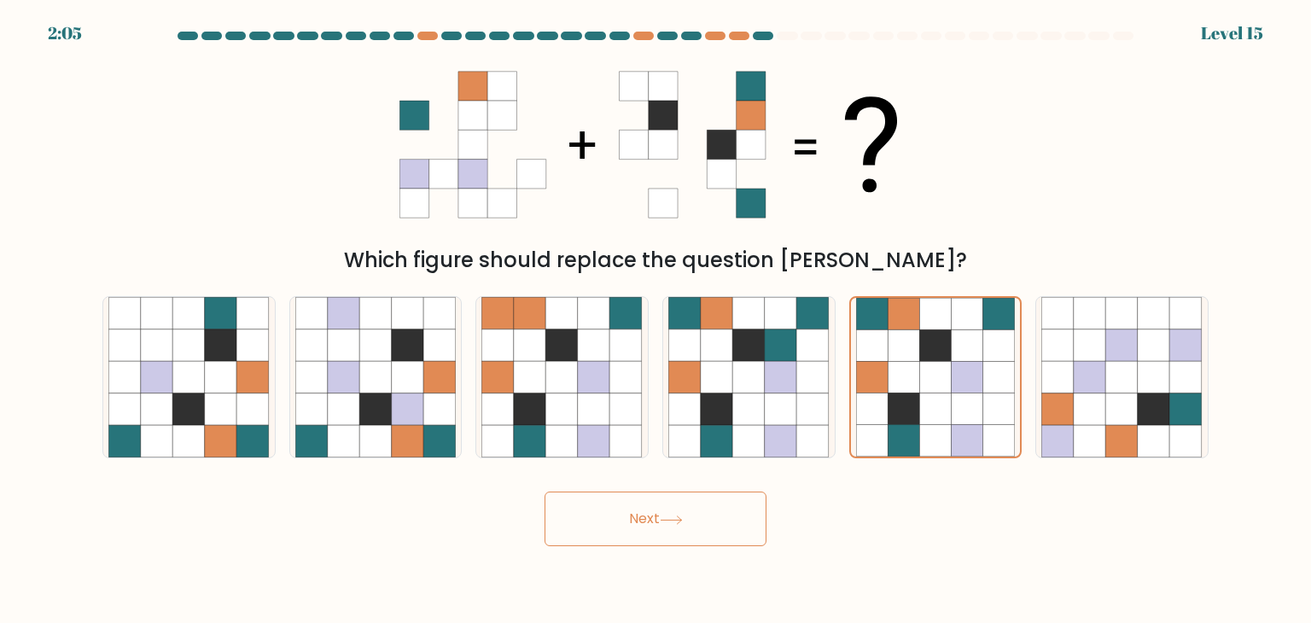
click at [707, 532] on button "Next" at bounding box center [655, 519] width 222 height 55
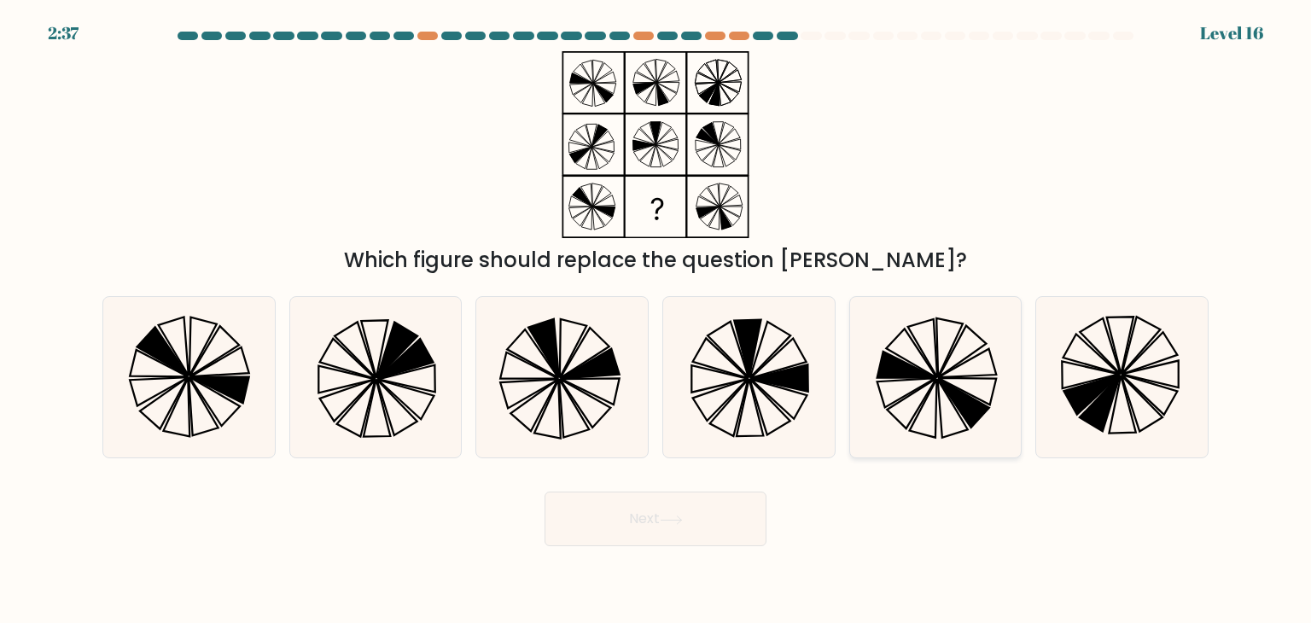
click at [1009, 416] on icon at bounding box center [935, 377] width 160 height 160
click at [656, 320] on input "e." at bounding box center [655, 315] width 1 height 9
radio input "true"
click at [693, 512] on button "Next" at bounding box center [655, 519] width 222 height 55
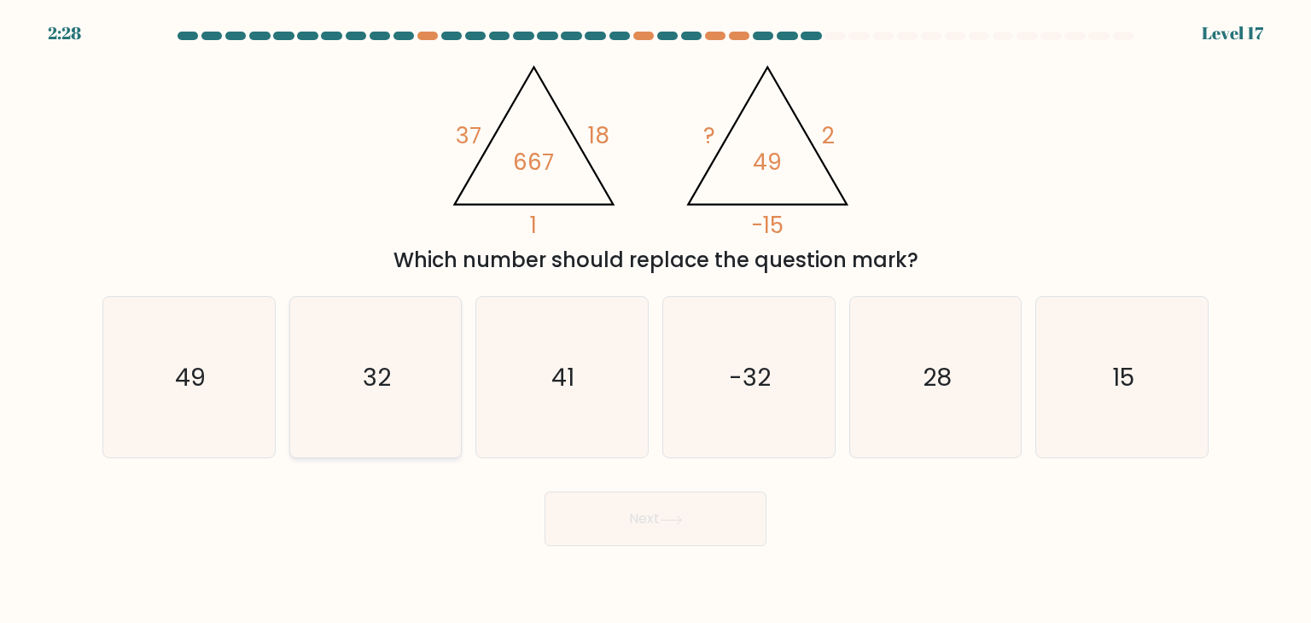
click at [395, 426] on icon "32" at bounding box center [375, 377] width 160 height 160
click at [655, 320] on input "b. 32" at bounding box center [655, 315] width 1 height 9
radio input "true"
click at [672, 530] on button "Next" at bounding box center [655, 519] width 222 height 55
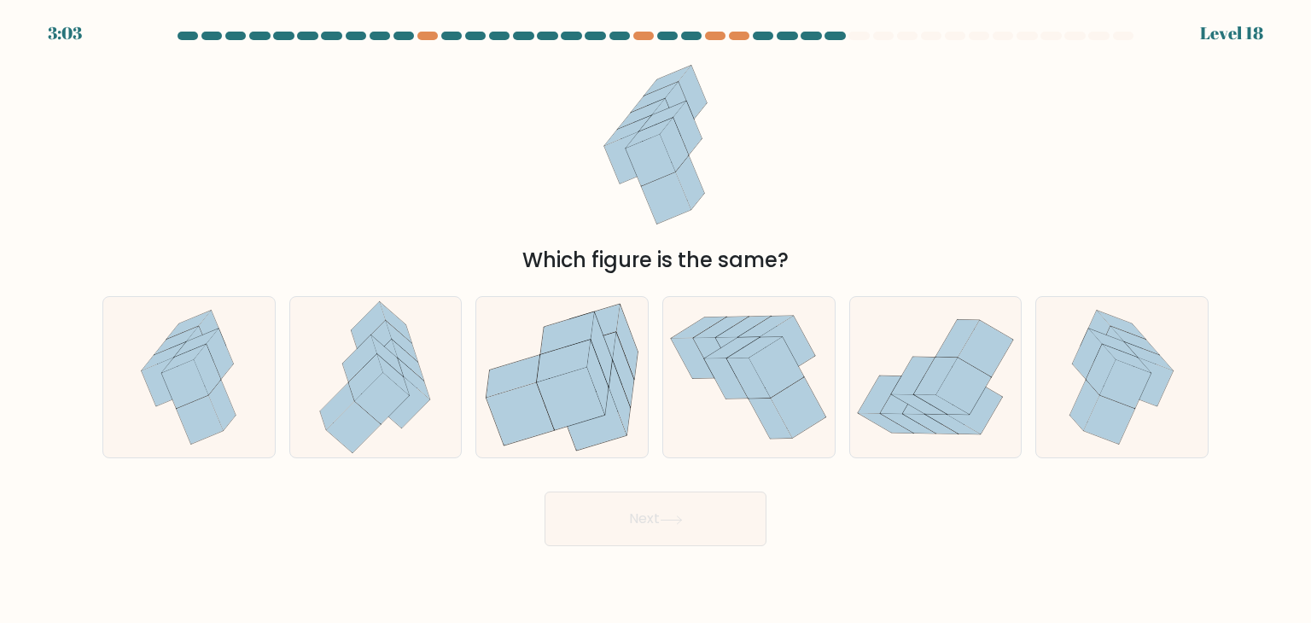
click at [286, 376] on div "b." at bounding box center [375, 377] width 187 height 162
click at [262, 376] on div at bounding box center [188, 377] width 173 height 162
click at [655, 320] on input "a." at bounding box center [655, 315] width 1 height 9
radio input "true"
click at [628, 515] on button "Next" at bounding box center [655, 519] width 222 height 55
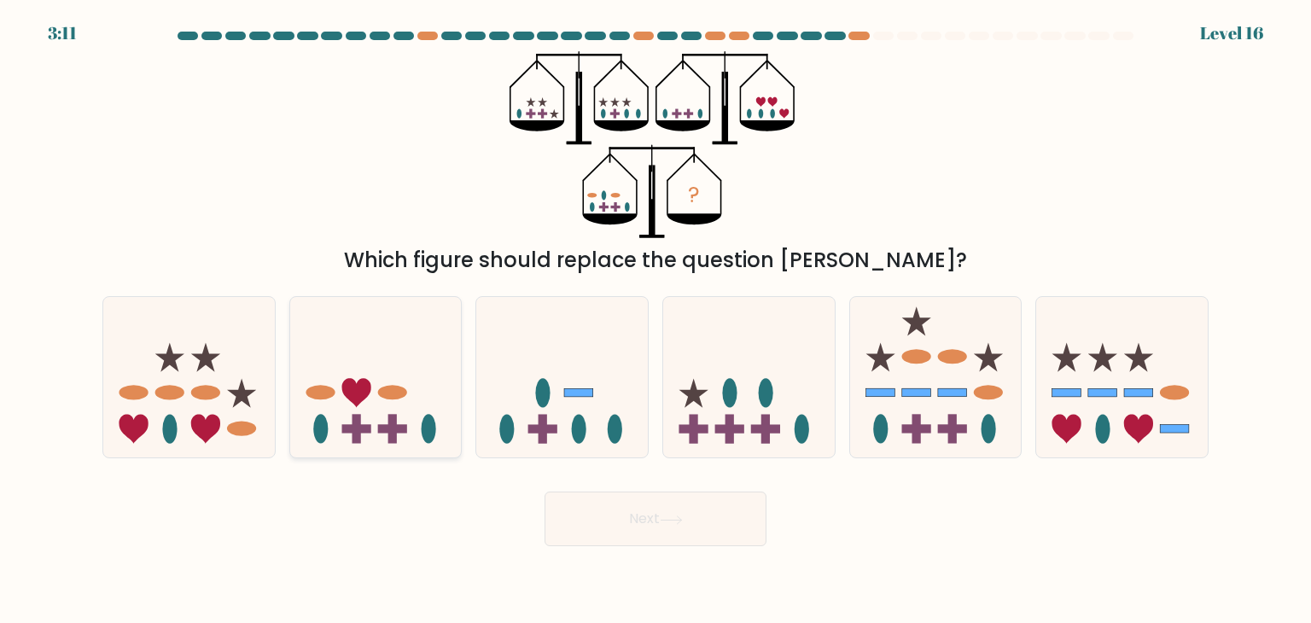
click at [424, 412] on icon at bounding box center [376, 377] width 172 height 142
click at [655, 320] on input "b." at bounding box center [655, 315] width 1 height 9
radio input "true"
click at [567, 535] on button "Next" at bounding box center [655, 519] width 222 height 55
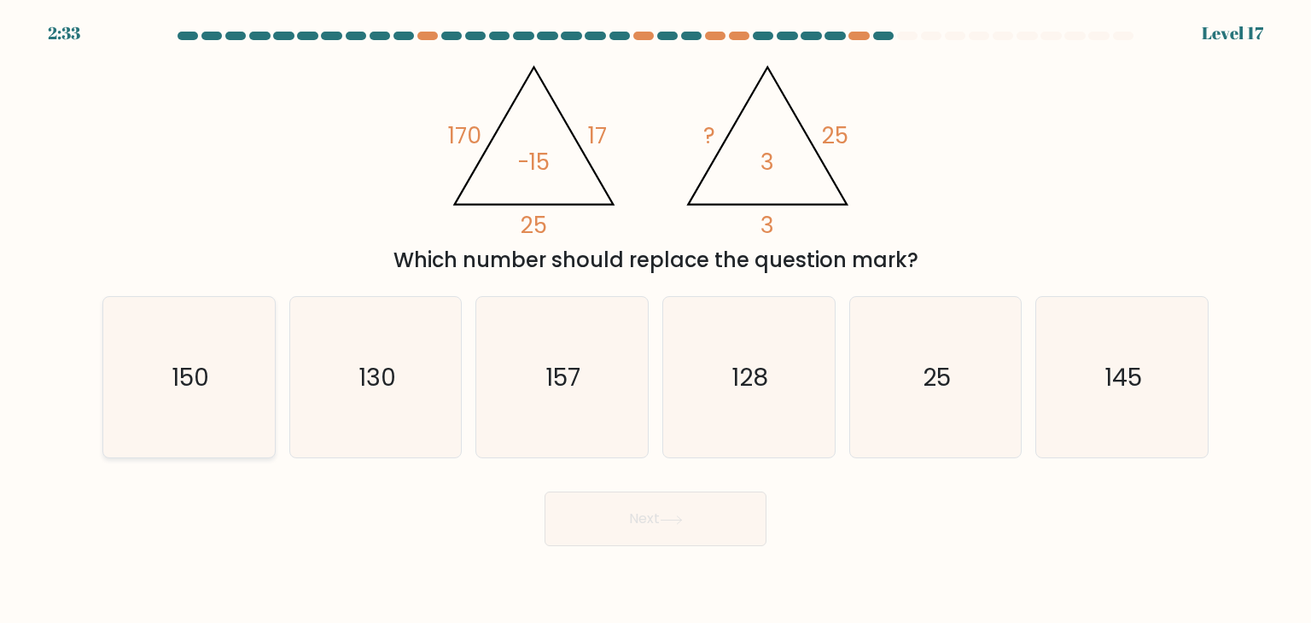
click at [203, 364] on text "150" at bounding box center [191, 377] width 38 height 34
click at [655, 320] on input "a. 150" at bounding box center [655, 315] width 1 height 9
radio input "true"
click at [626, 509] on button "Next" at bounding box center [655, 519] width 222 height 55
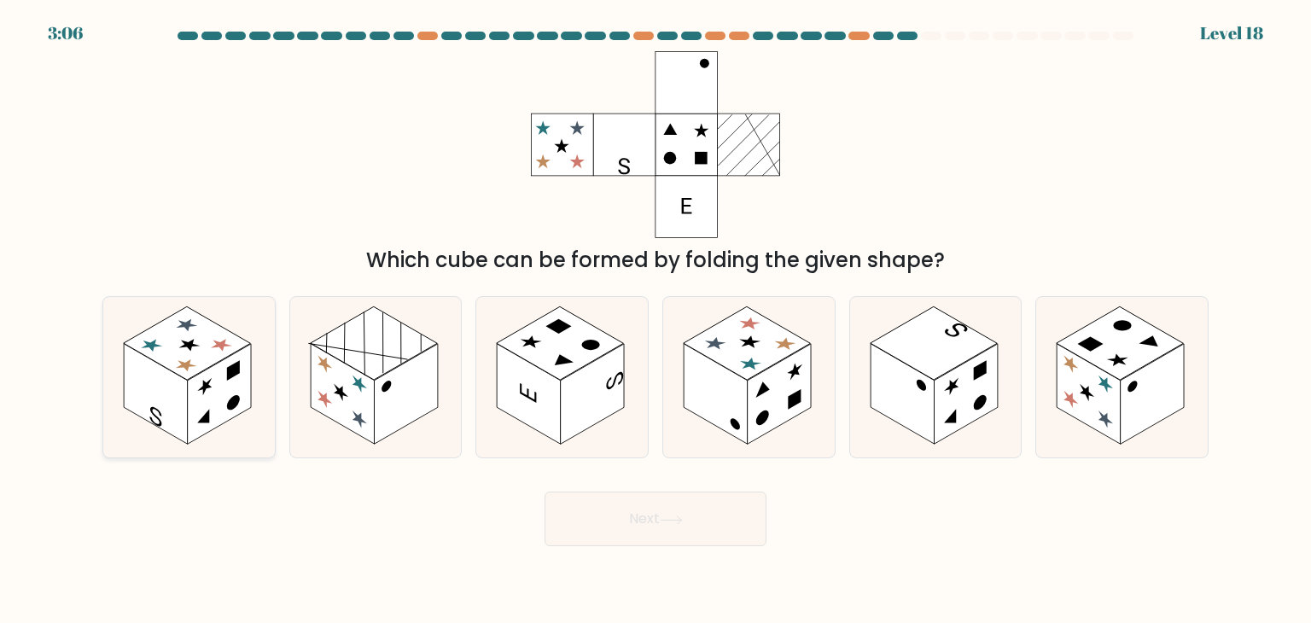
click at [263, 342] on icon at bounding box center [189, 377] width 172 height 160
click at [655, 320] on input "a." at bounding box center [655, 315] width 1 height 9
radio input "true"
click at [410, 398] on rect at bounding box center [406, 394] width 64 height 101
click at [655, 320] on input "b." at bounding box center [655, 315] width 1 height 9
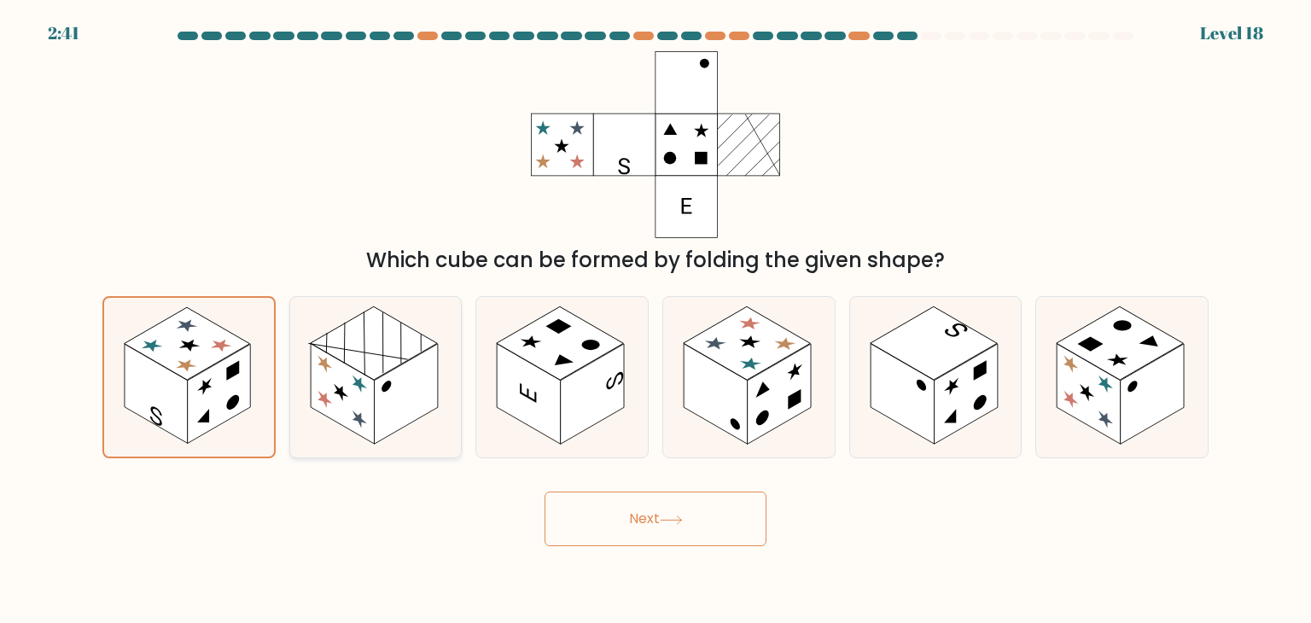
radio input "true"
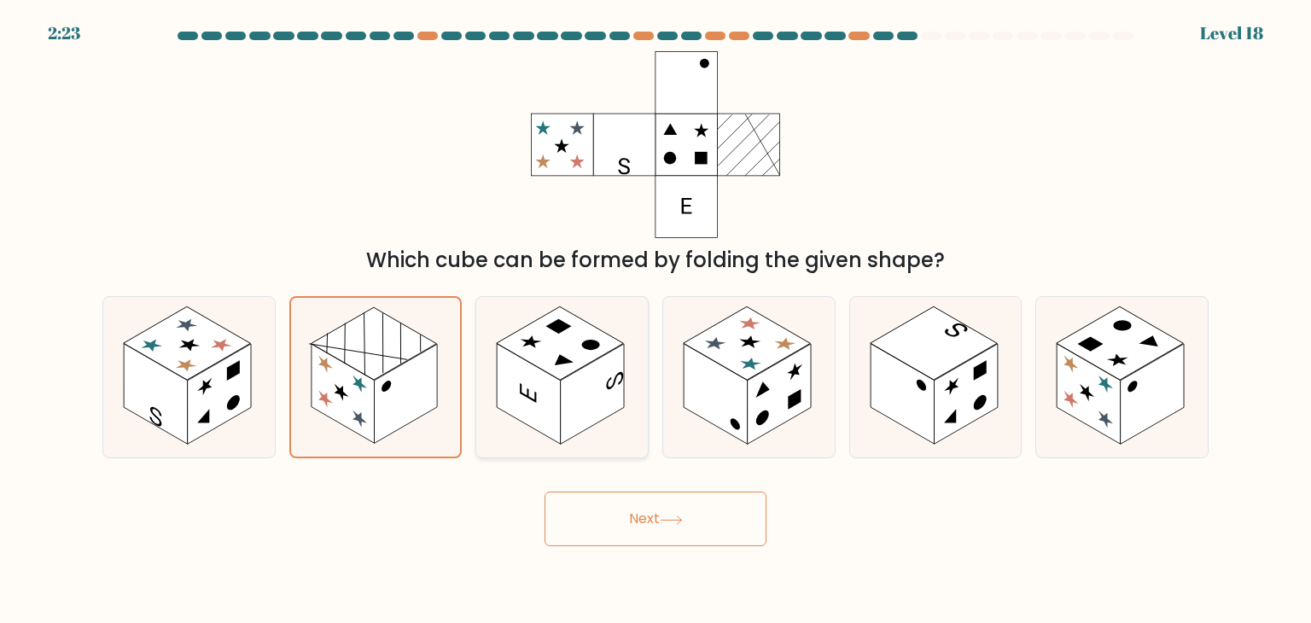
click at [625, 349] on icon at bounding box center [562, 377] width 172 height 160
click at [655, 320] on input "c." at bounding box center [655, 315] width 1 height 9
radio input "true"
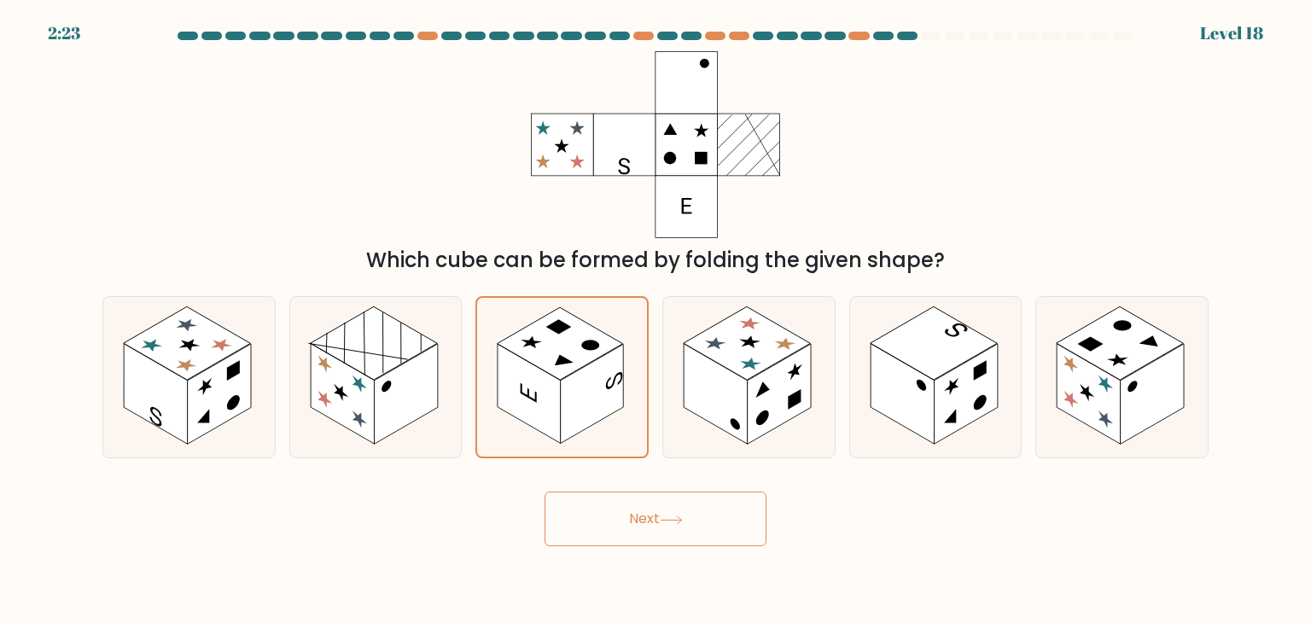
click at [645, 495] on button "Next" at bounding box center [655, 519] width 222 height 55
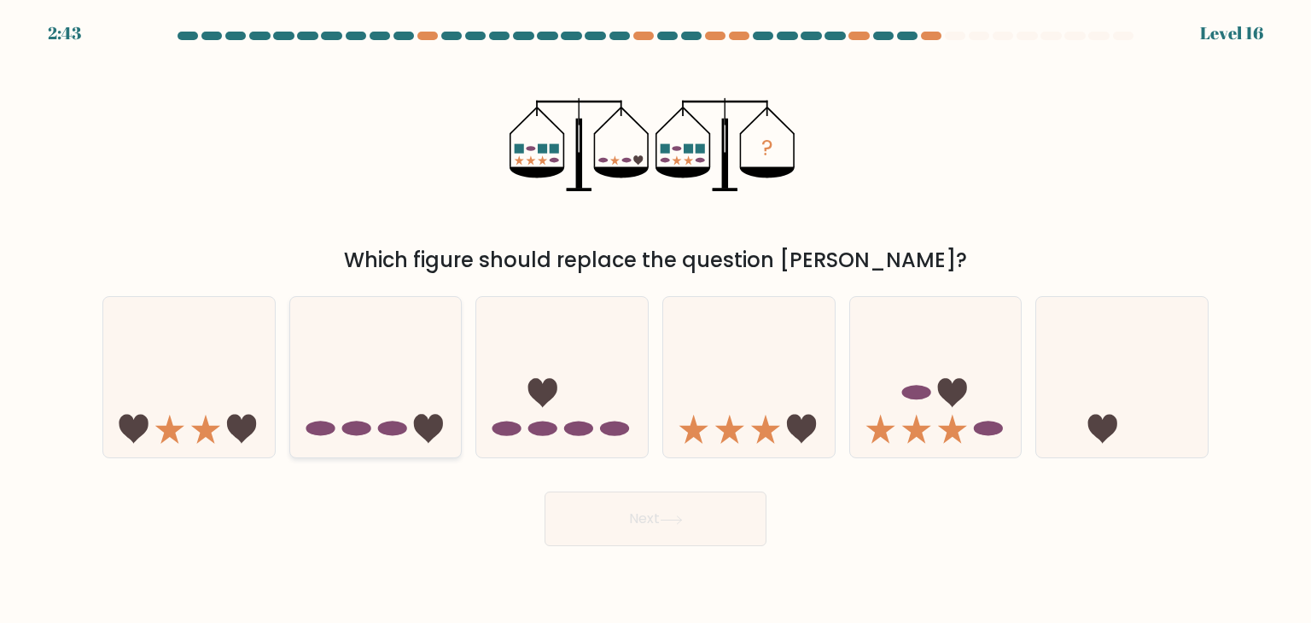
click at [375, 374] on icon at bounding box center [376, 377] width 172 height 142
click at [655, 320] on input "b." at bounding box center [655, 315] width 1 height 9
radio input "true"
click at [570, 535] on button "Next" at bounding box center [655, 519] width 222 height 55
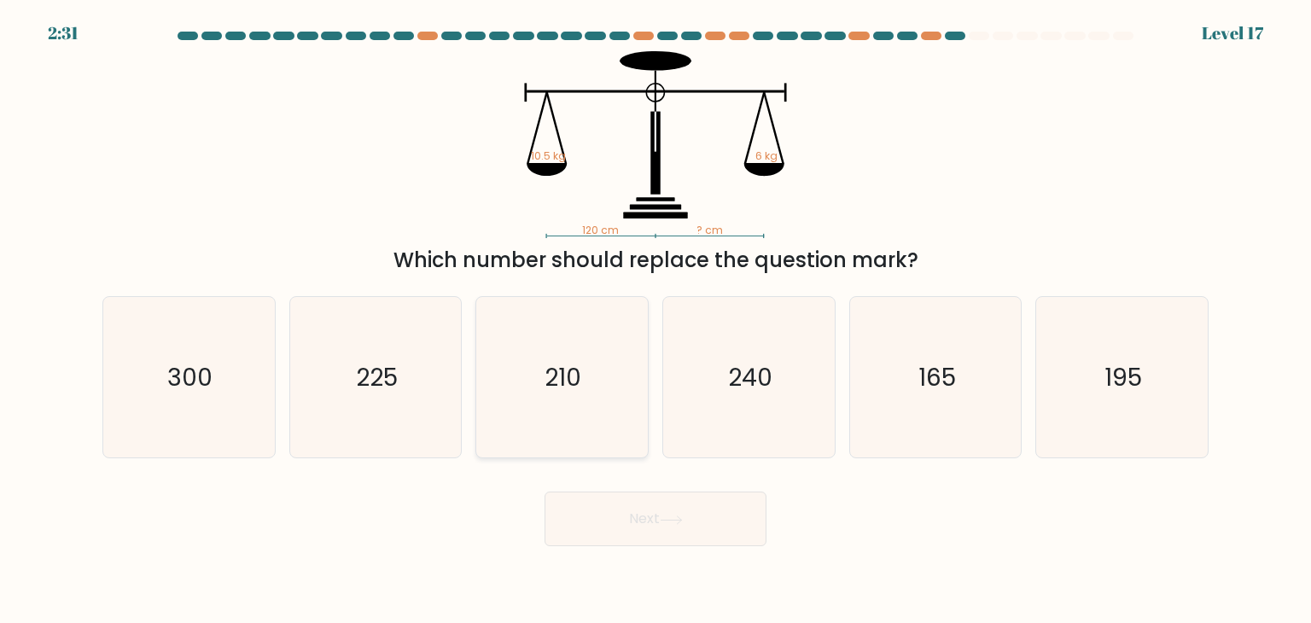
click at [555, 417] on icon "210" at bounding box center [561, 377] width 160 height 160
click at [655, 320] on input "c. 210" at bounding box center [655, 315] width 1 height 9
radio input "true"
click at [600, 527] on button "Next" at bounding box center [655, 519] width 222 height 55
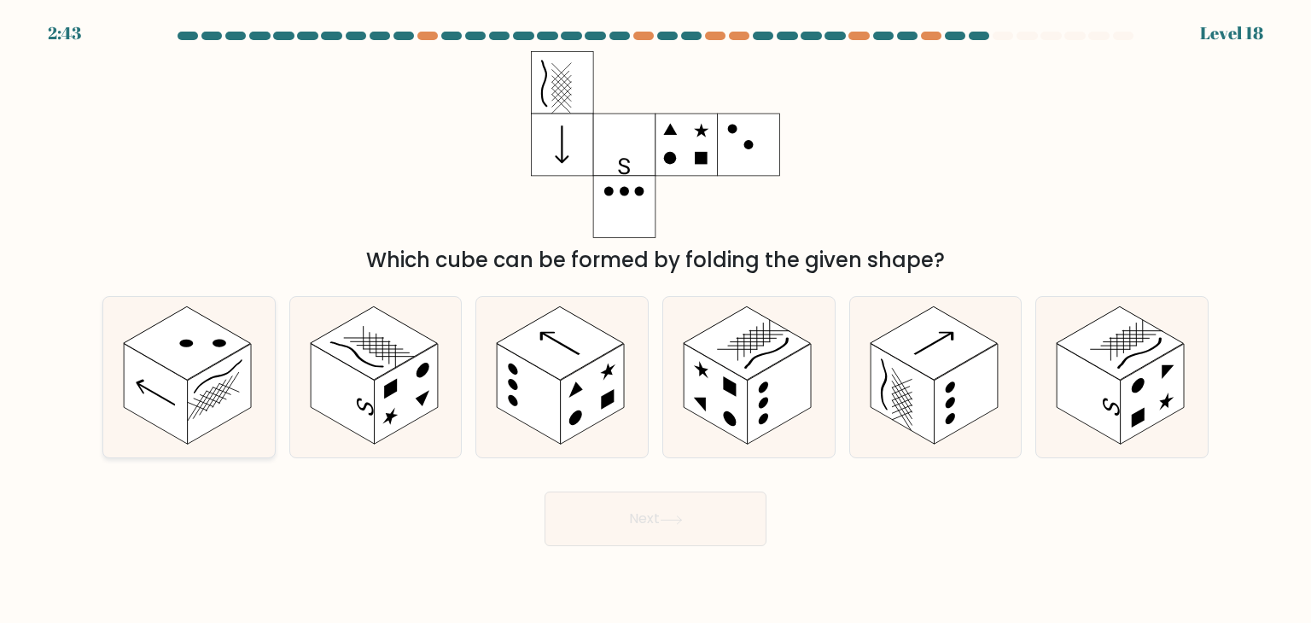
click at [177, 346] on rect at bounding box center [187, 342] width 127 height 73
click at [655, 320] on input "a." at bounding box center [655, 315] width 1 height 9
radio input "true"
click at [694, 521] on button "Next" at bounding box center [655, 519] width 222 height 55
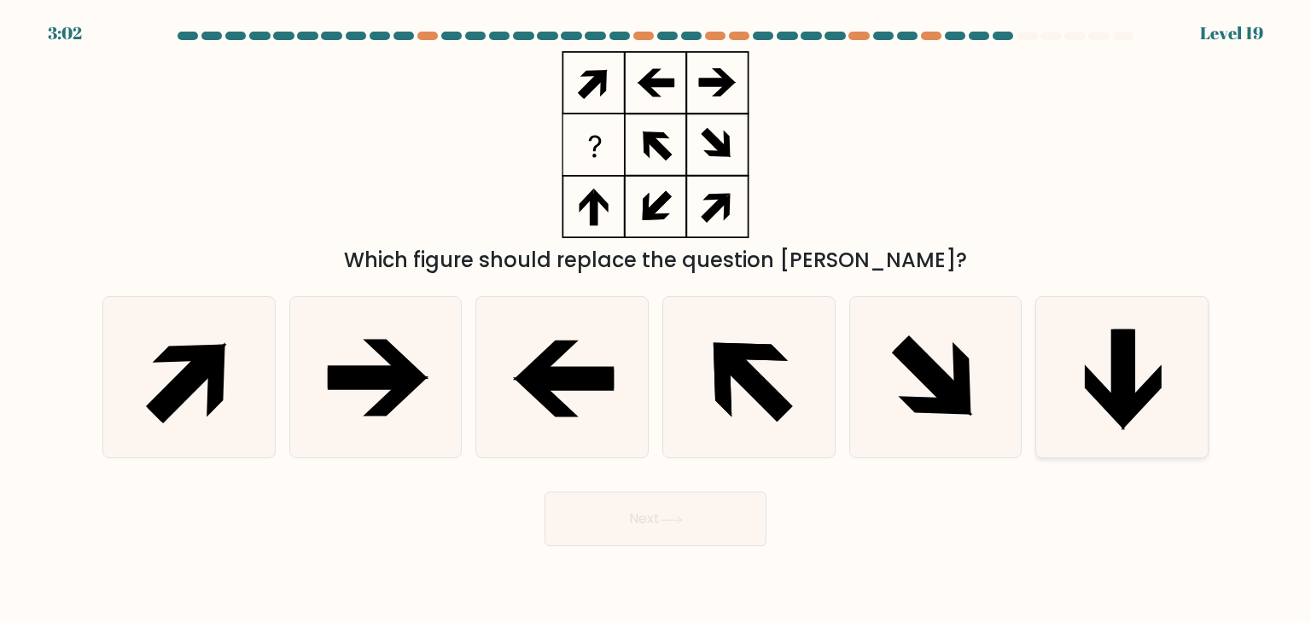
click at [1086, 346] on icon at bounding box center [1121, 377] width 160 height 160
click at [656, 320] on input "f." at bounding box center [655, 315] width 1 height 9
radio input "true"
click at [659, 514] on button "Next" at bounding box center [655, 519] width 222 height 55
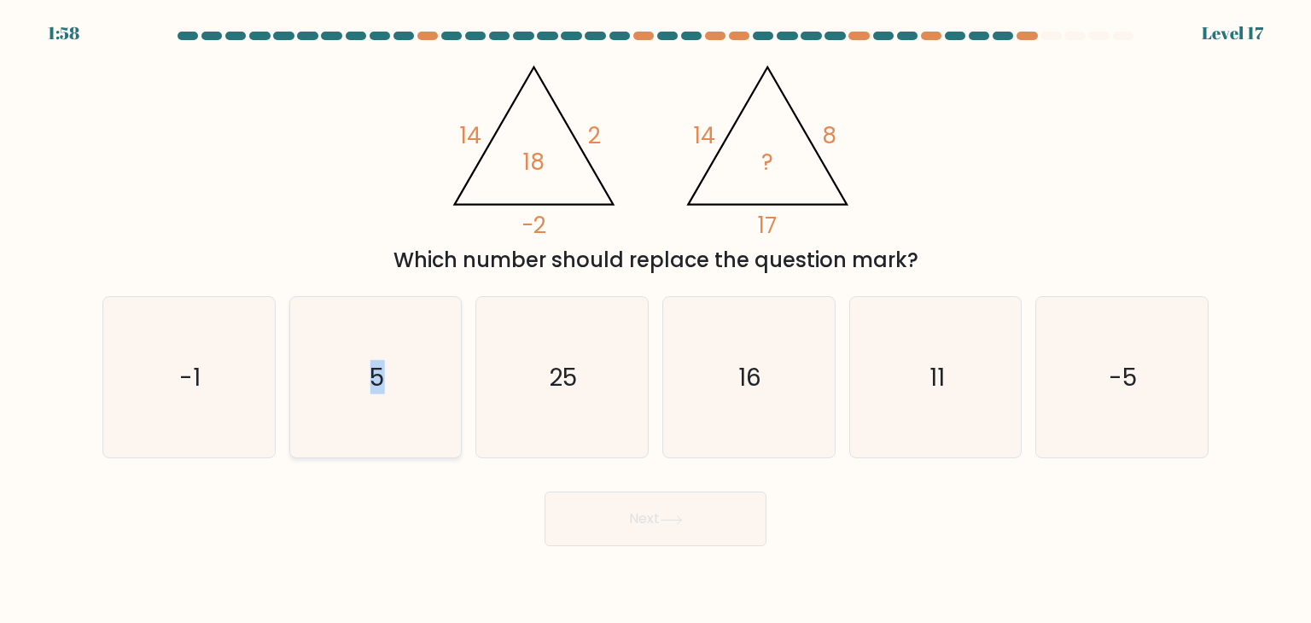
click at [381, 411] on icon "5" at bounding box center [375, 377] width 160 height 160
click at [638, 525] on button "Next" at bounding box center [655, 519] width 222 height 55
click at [430, 443] on icon "5" at bounding box center [375, 377] width 160 height 160
click at [655, 320] on input "b. 5" at bounding box center [655, 315] width 1 height 9
radio input "true"
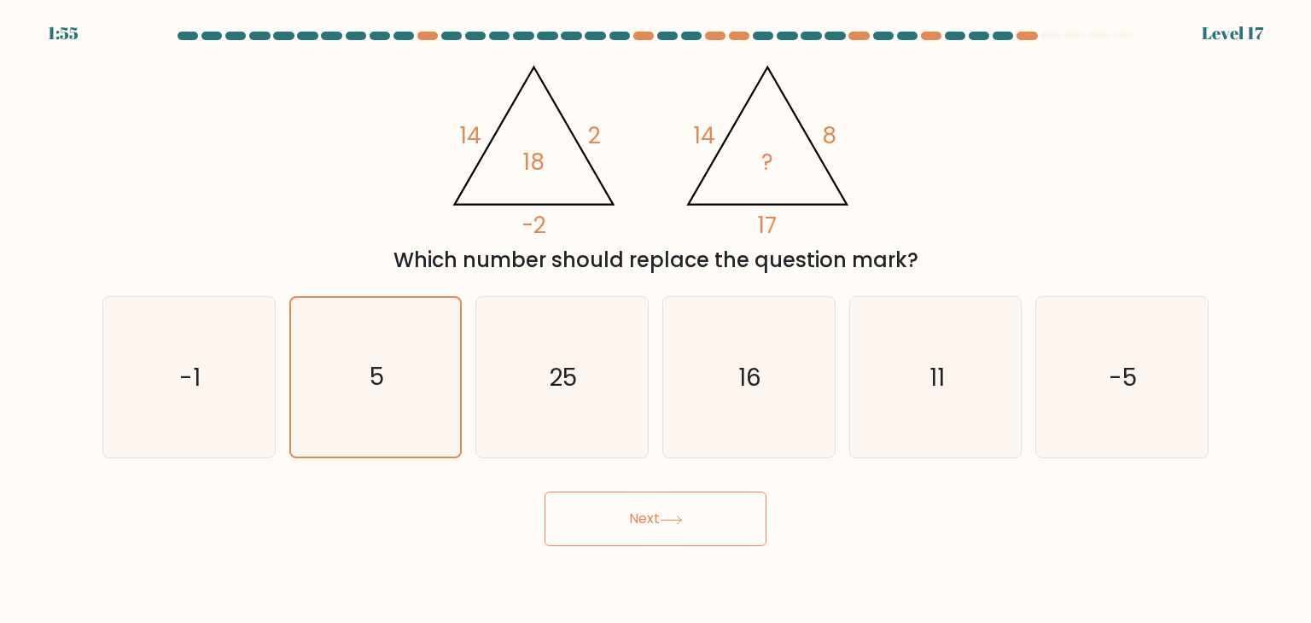
click at [610, 521] on button "Next" at bounding box center [655, 519] width 222 height 55
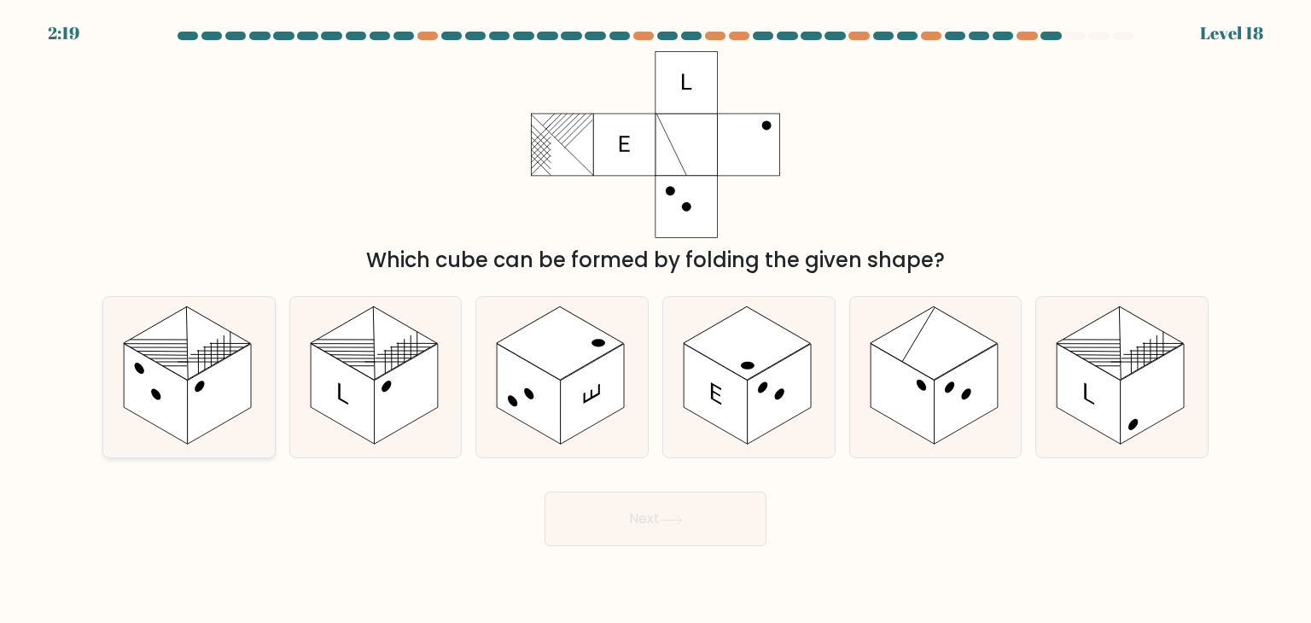
click at [232, 348] on rect at bounding box center [187, 342] width 127 height 73
click at [655, 320] on input "a." at bounding box center [655, 315] width 1 height 9
radio input "true"
drag, startPoint x: 590, startPoint y: 525, endPoint x: 594, endPoint y: 533, distance: 9.2
click at [594, 533] on button "Next" at bounding box center [655, 519] width 222 height 55
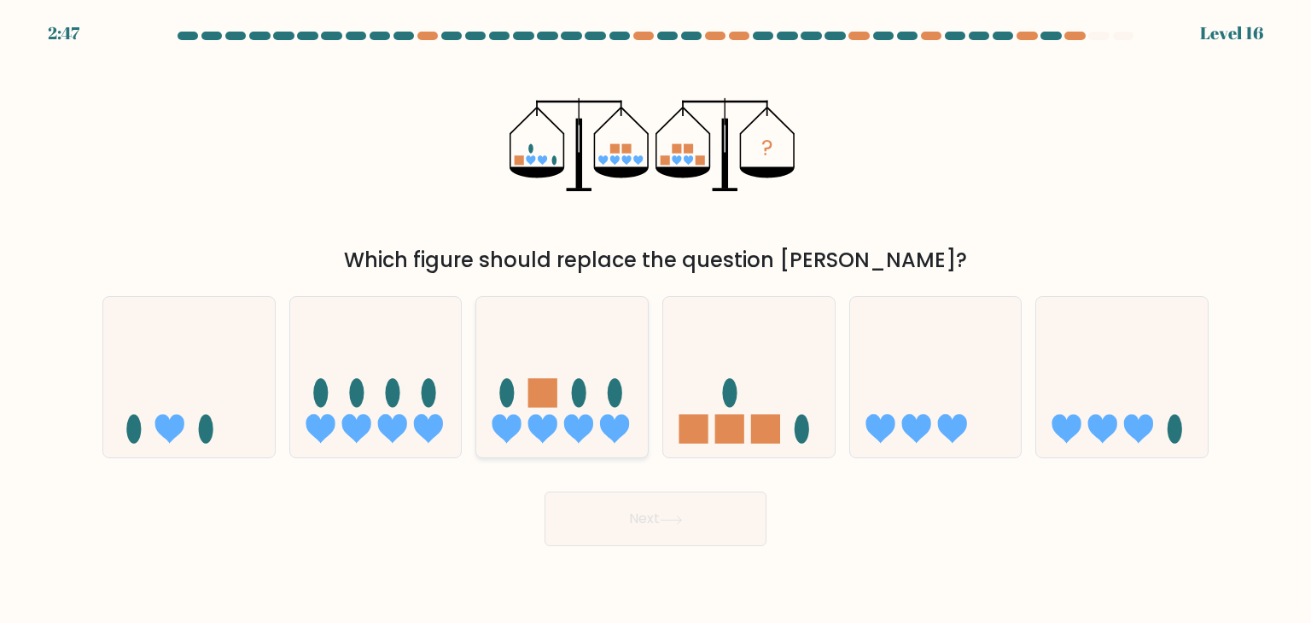
click at [604, 390] on icon at bounding box center [562, 377] width 172 height 142
click at [655, 320] on input "c." at bounding box center [655, 315] width 1 height 9
radio input "true"
click at [688, 525] on button "Next" at bounding box center [655, 519] width 222 height 55
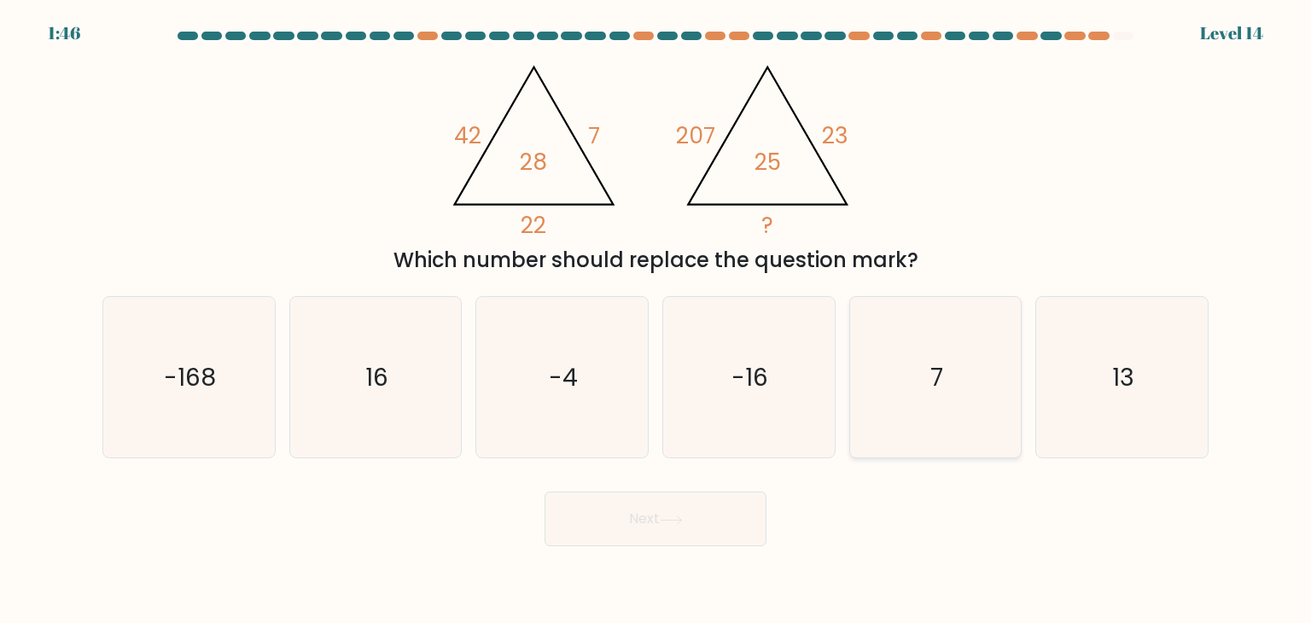
click at [915, 358] on icon "7" at bounding box center [935, 377] width 160 height 160
click at [656, 320] on input "e. 7" at bounding box center [655, 315] width 1 height 9
radio input "true"
click at [690, 502] on button "Next" at bounding box center [655, 519] width 222 height 55
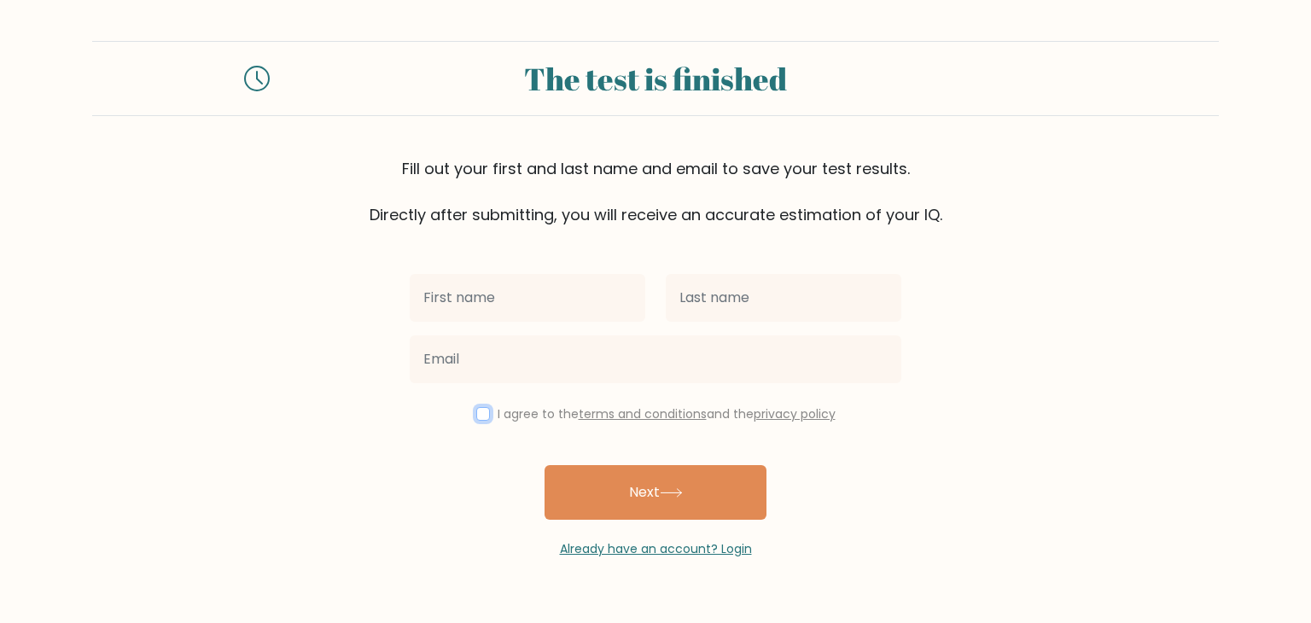
click at [481, 416] on input "checkbox" at bounding box center [483, 414] width 14 height 14
checkbox input "true"
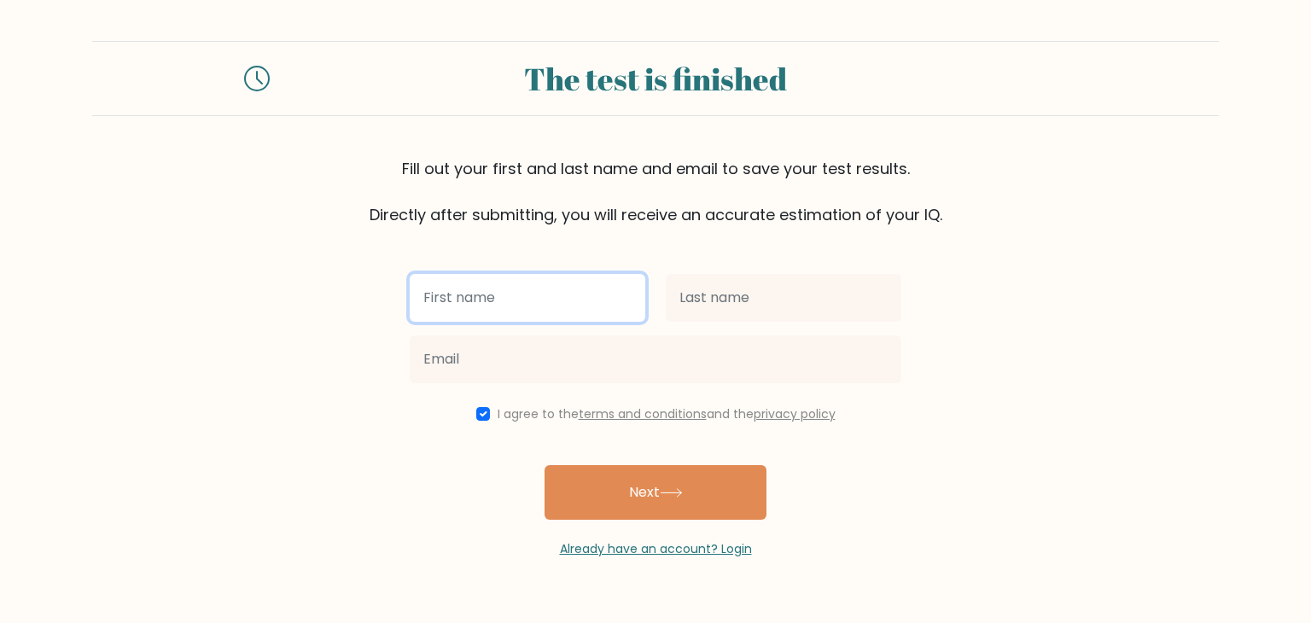
click at [509, 294] on input "text" at bounding box center [528, 298] width 236 height 48
type input "[PERSON_NAME]"
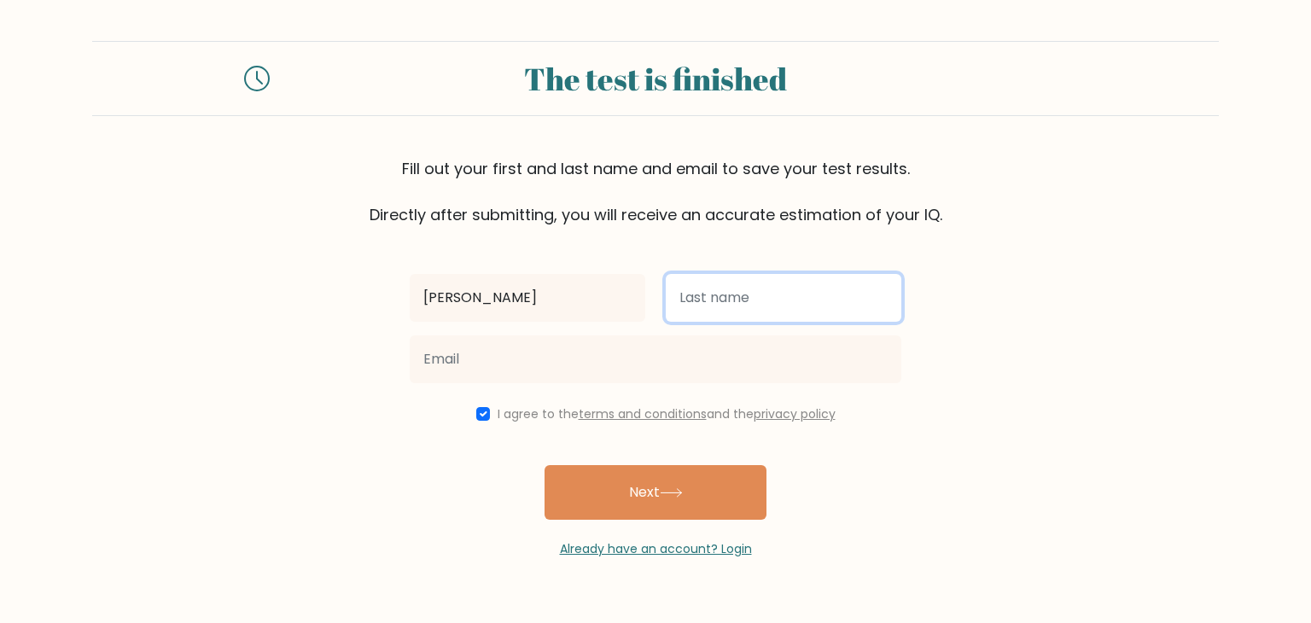
click at [751, 281] on input "text" at bounding box center [784, 298] width 236 height 48
type input "Adarna"
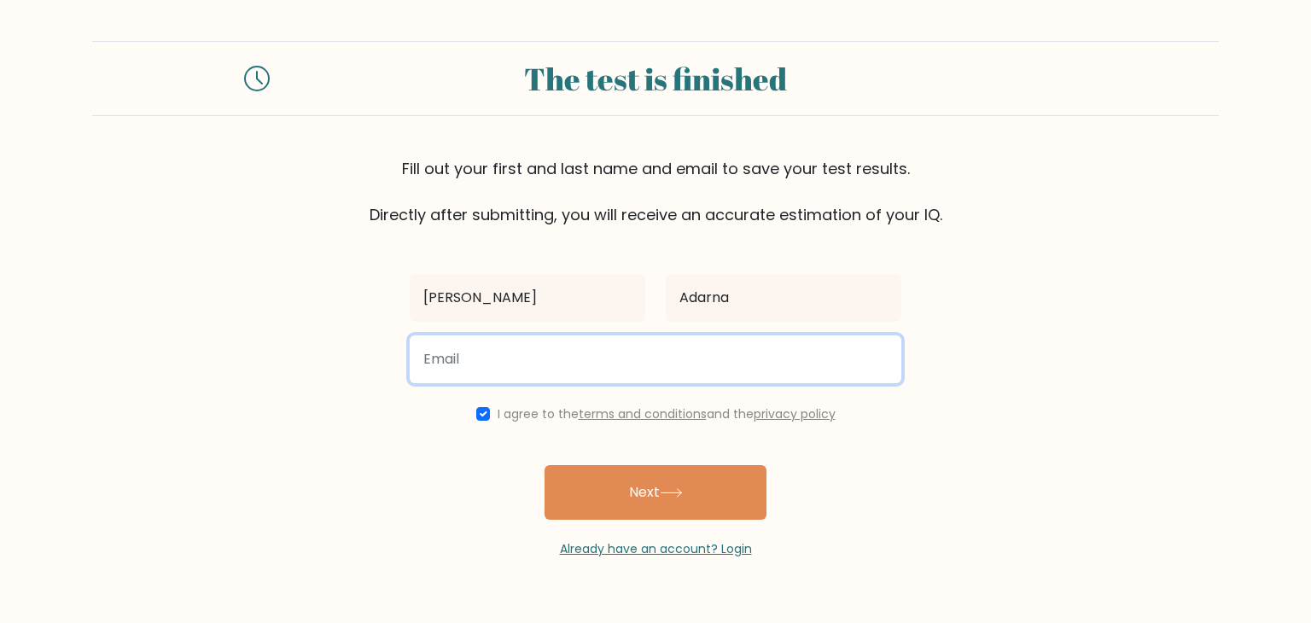
click at [666, 375] on input "email" at bounding box center [656, 359] width 492 height 48
type input "adarnaluiste@gmail.com"
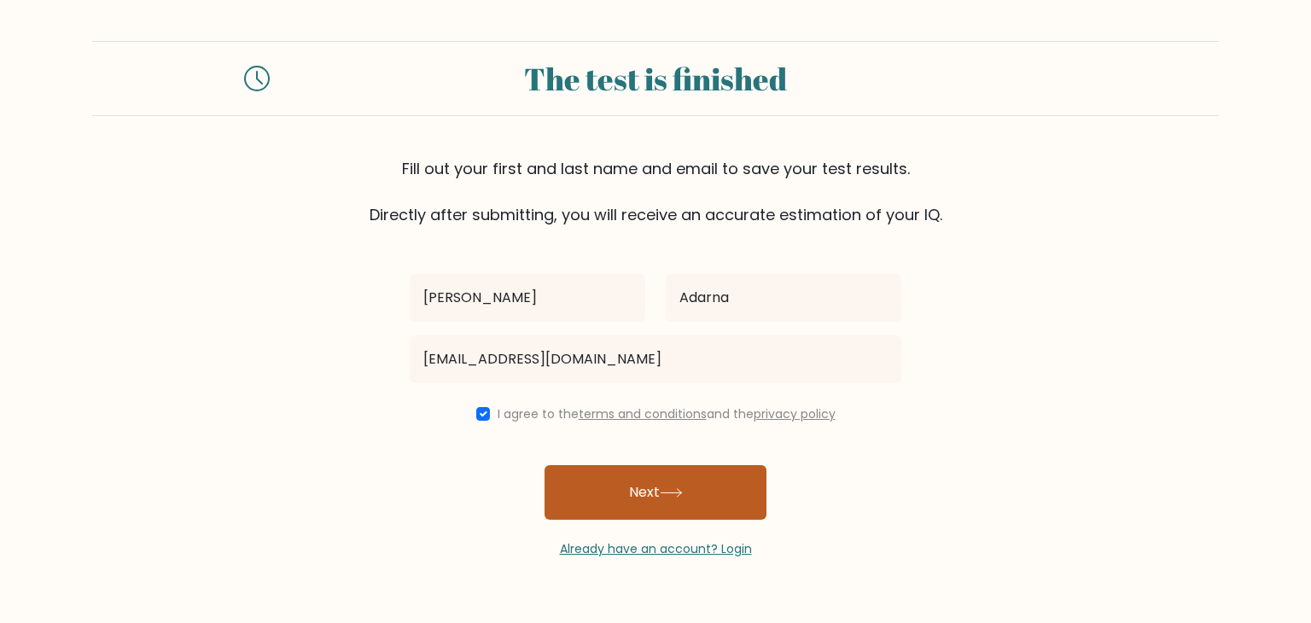
click at [660, 495] on button "Next" at bounding box center [655, 492] width 222 height 55
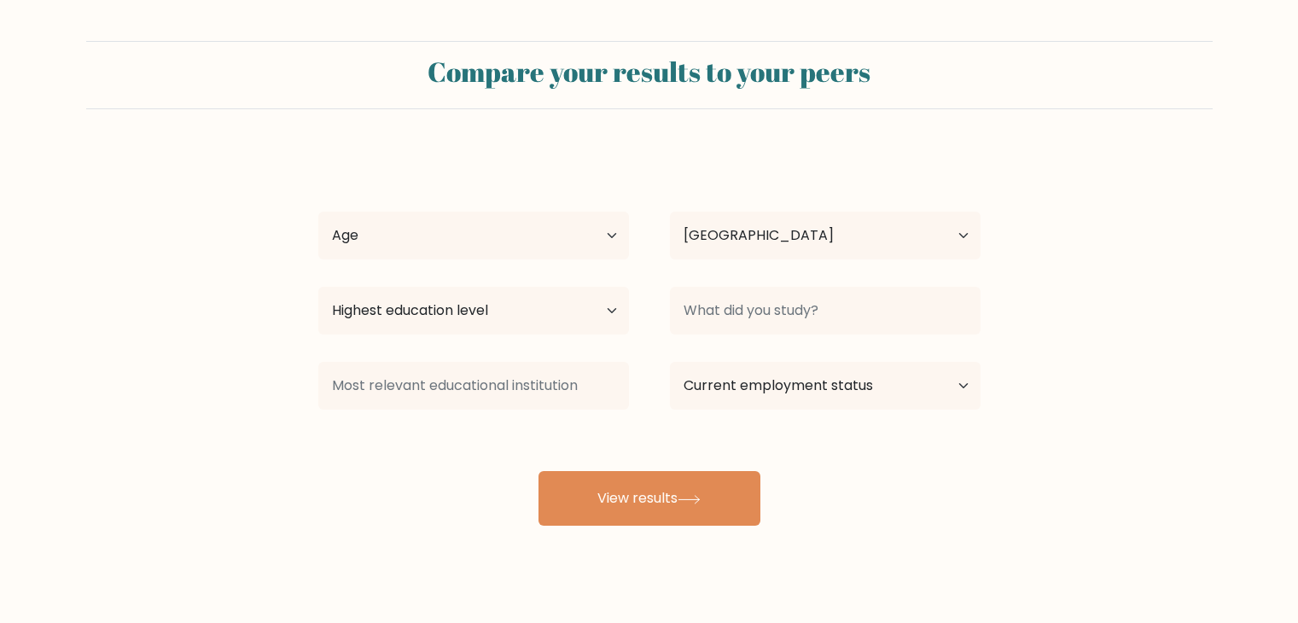
select select "PH"
click at [530, 230] on select "Age Under [DEMOGRAPHIC_DATA] [DEMOGRAPHIC_DATA] [DEMOGRAPHIC_DATA] [DEMOGRAPHIC…" at bounding box center [473, 236] width 311 height 48
select select "18_24"
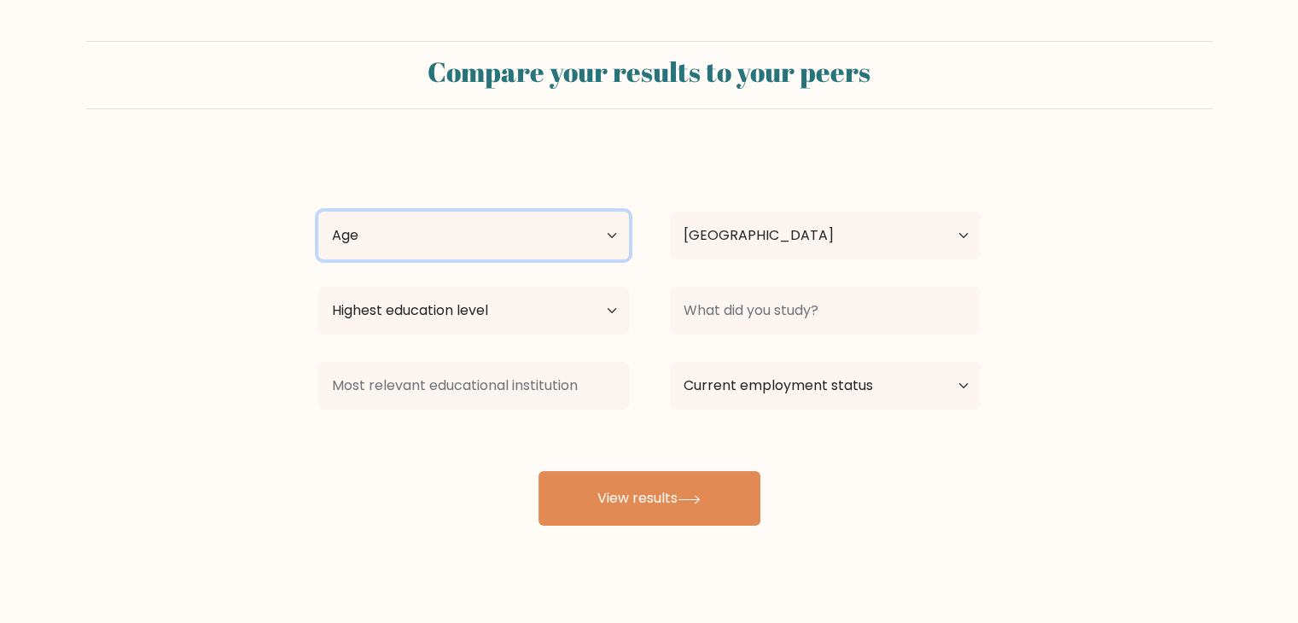
click at [318, 212] on select "Age Under 18 years old 18-24 years old 25-34 years old 35-44 years old 45-54 ye…" at bounding box center [473, 236] width 311 height 48
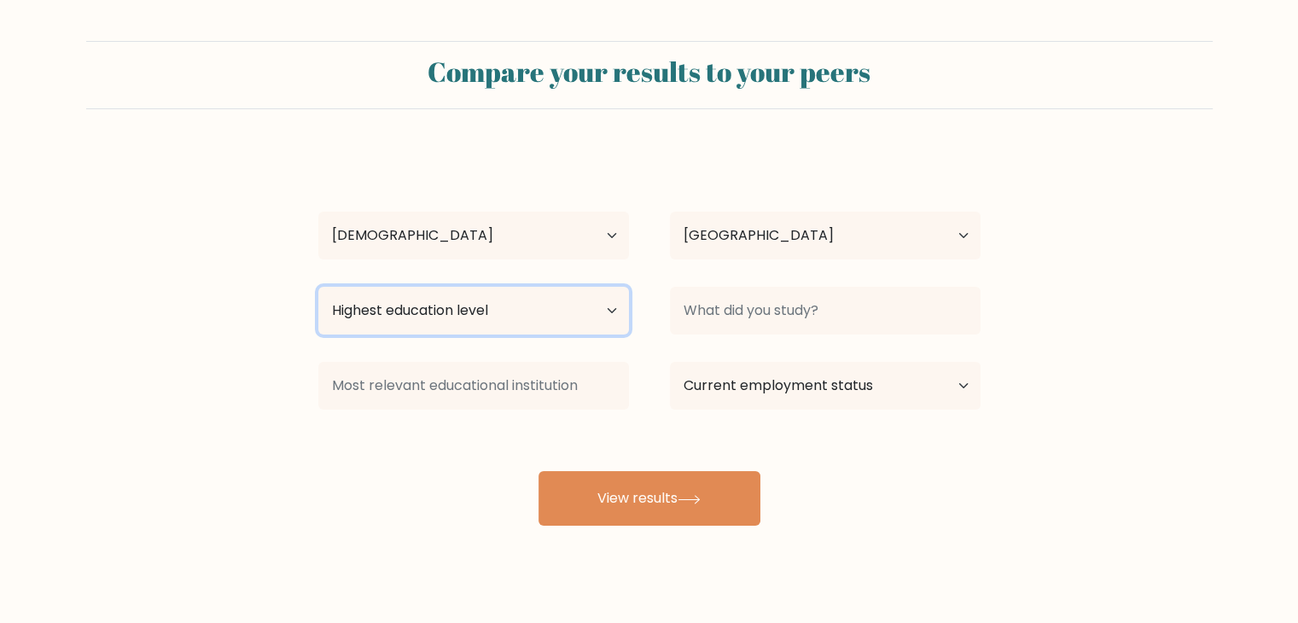
click at [486, 309] on select "Highest education level No schooling Primary Lower Secondary Upper Secondary Oc…" at bounding box center [473, 311] width 311 height 48
select select "bachelors_degree"
click at [318, 287] on select "Highest education level No schooling Primary Lower Secondary Upper Secondary Oc…" at bounding box center [473, 311] width 311 height 48
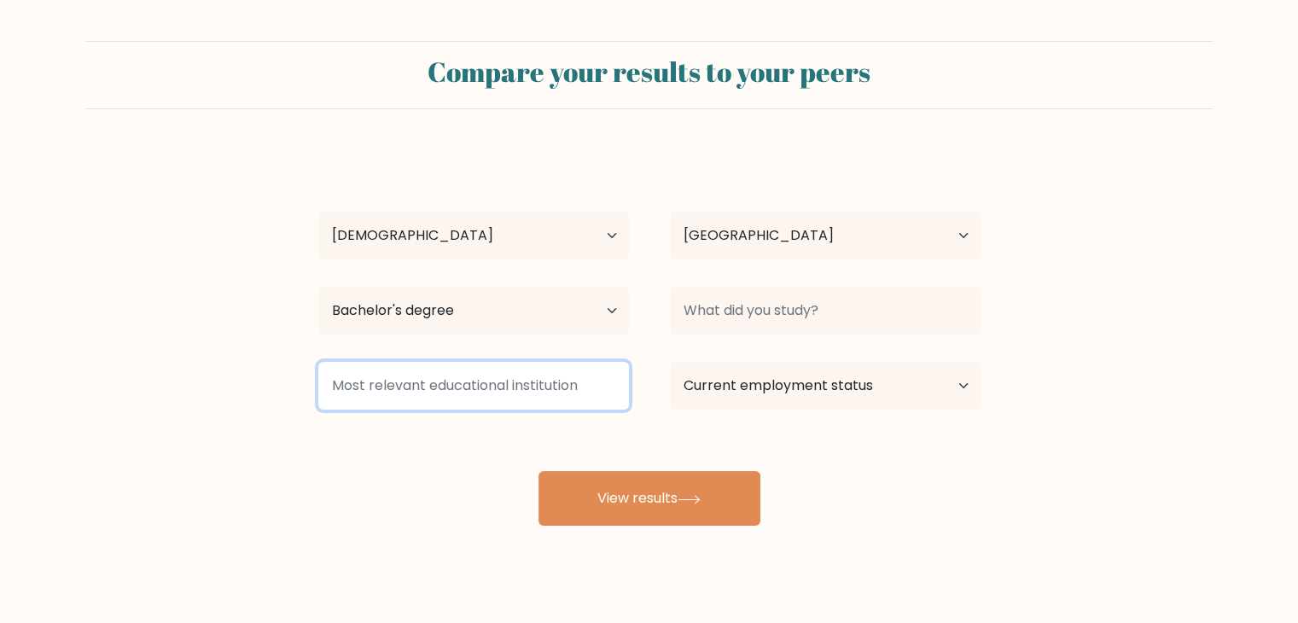
click at [435, 390] on input at bounding box center [473, 386] width 311 height 48
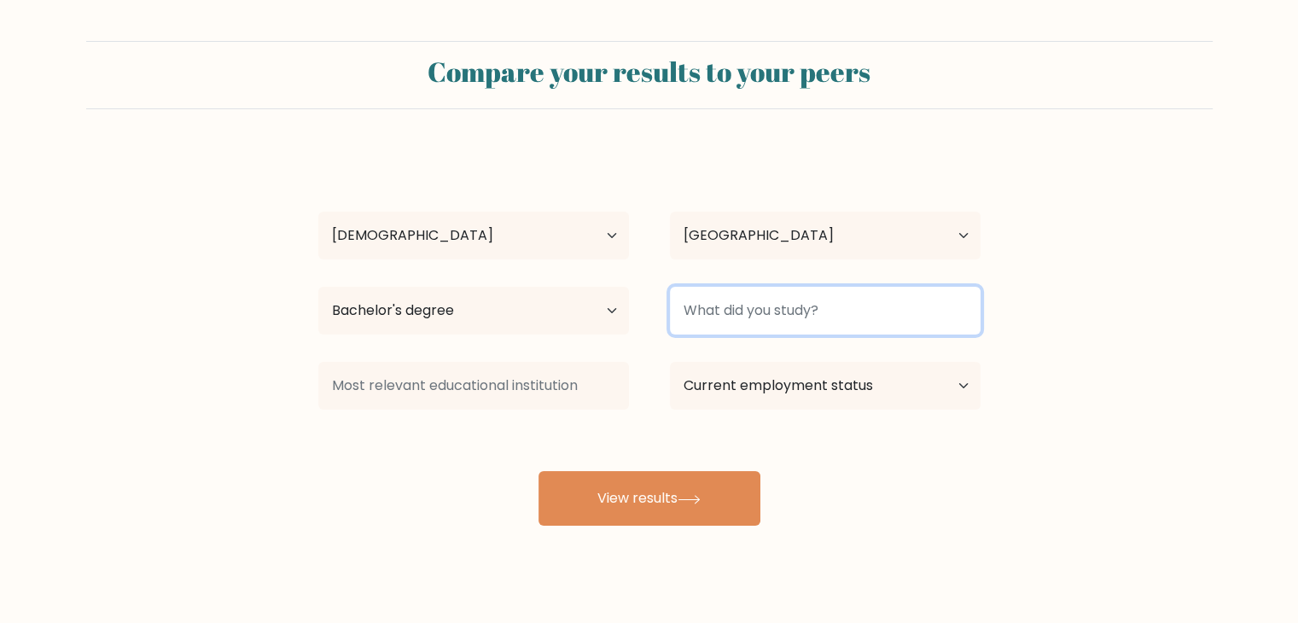
click at [806, 304] on input at bounding box center [825, 311] width 311 height 48
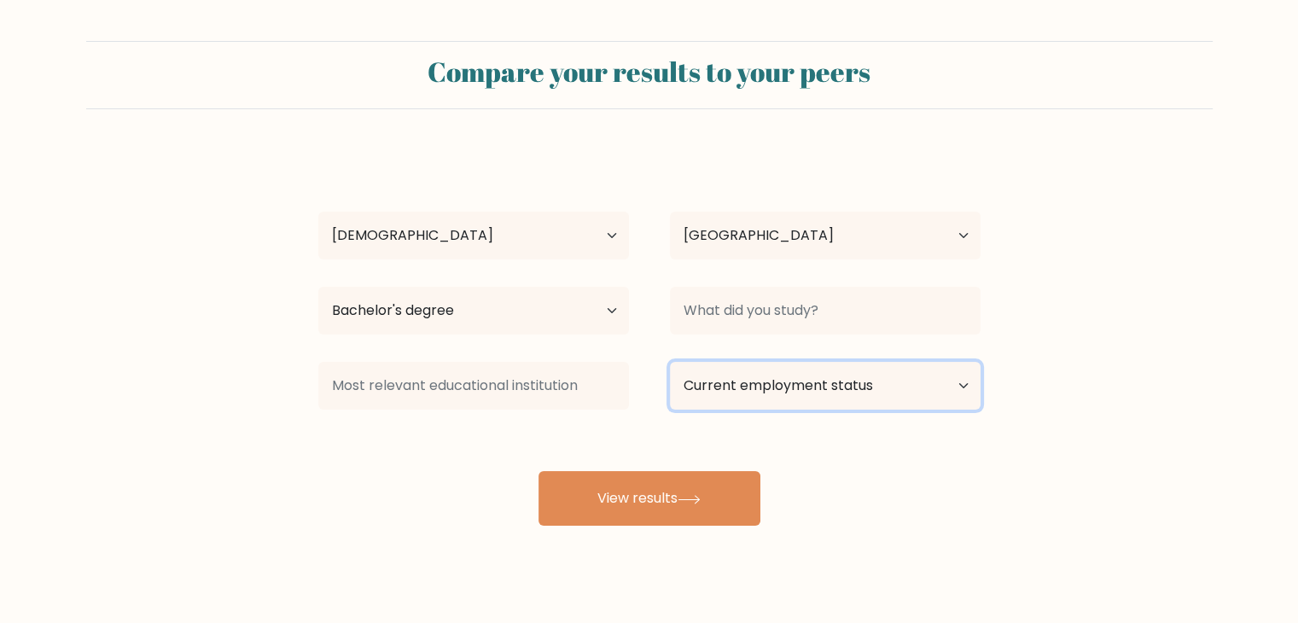
click at [788, 380] on select "Current employment status Employed Student Retired Other / prefer not to answer" at bounding box center [825, 386] width 311 height 48
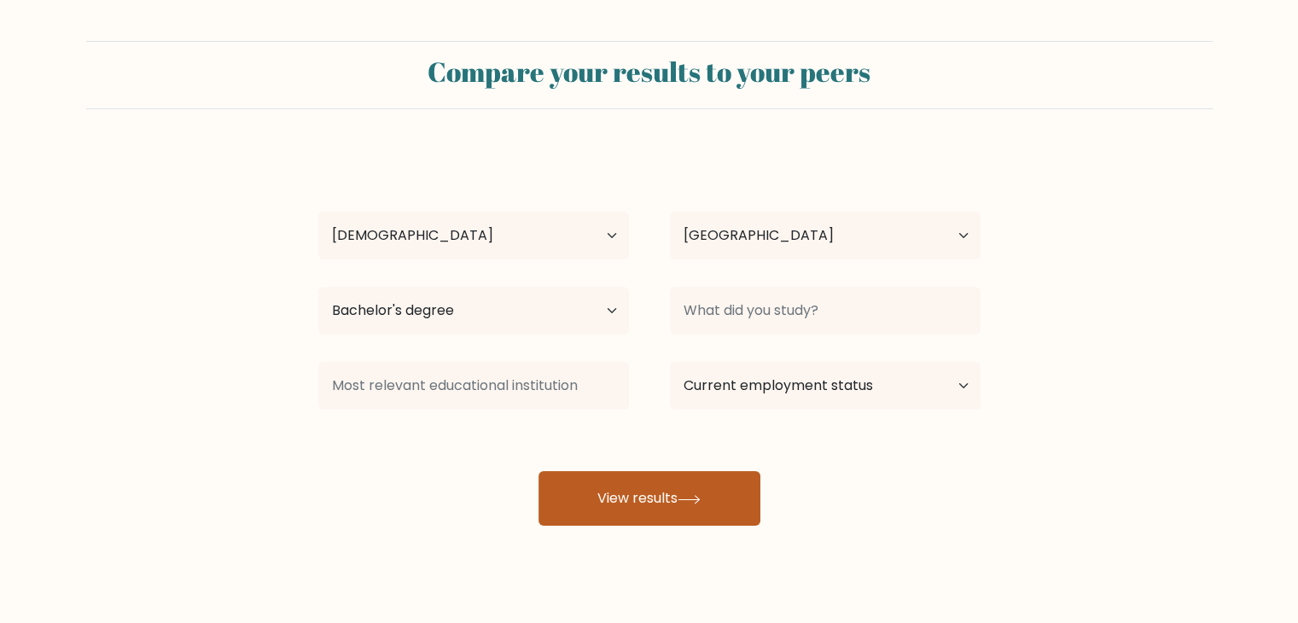
click at [666, 476] on button "View results" at bounding box center [649, 498] width 222 height 55
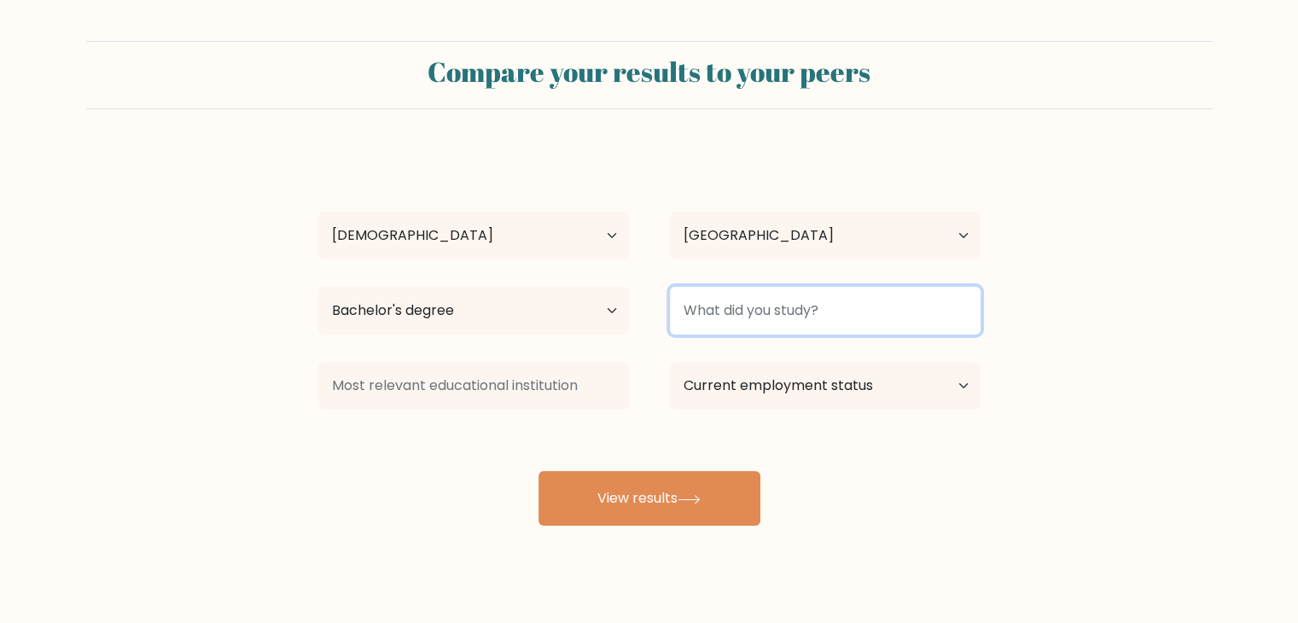
click at [799, 301] on input at bounding box center [825, 311] width 311 height 48
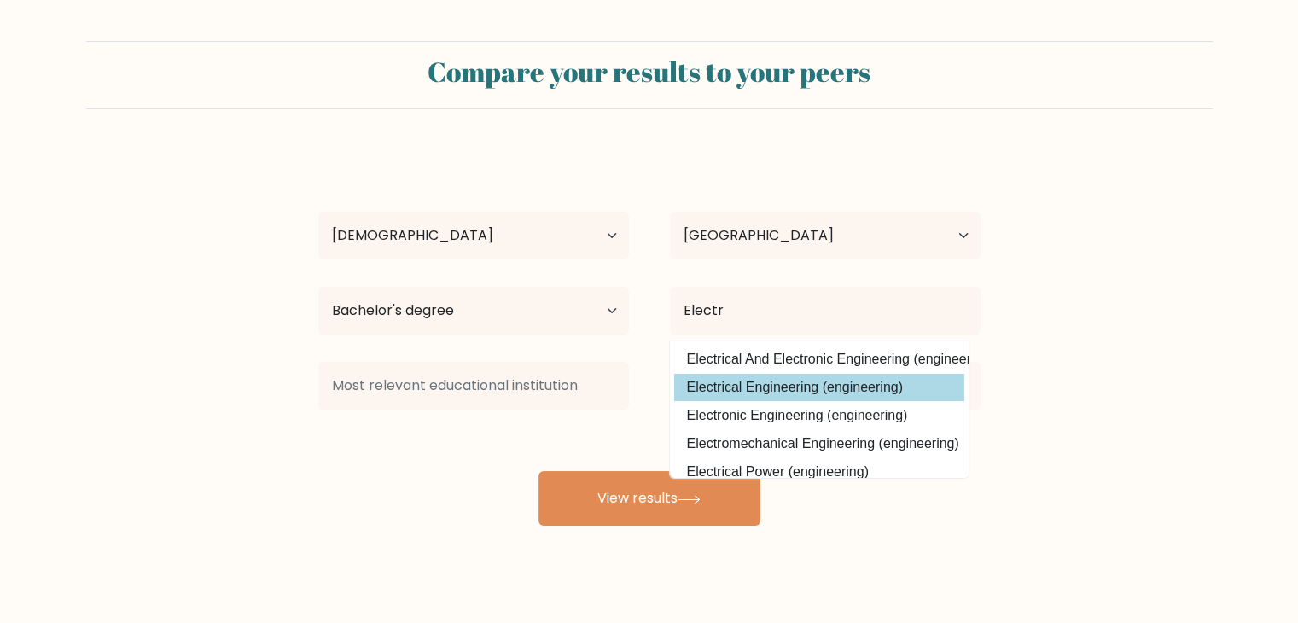
click at [782, 391] on option "Electrical Engineering (engineering)" at bounding box center [819, 387] width 290 height 27
type input "Electrical Engineering"
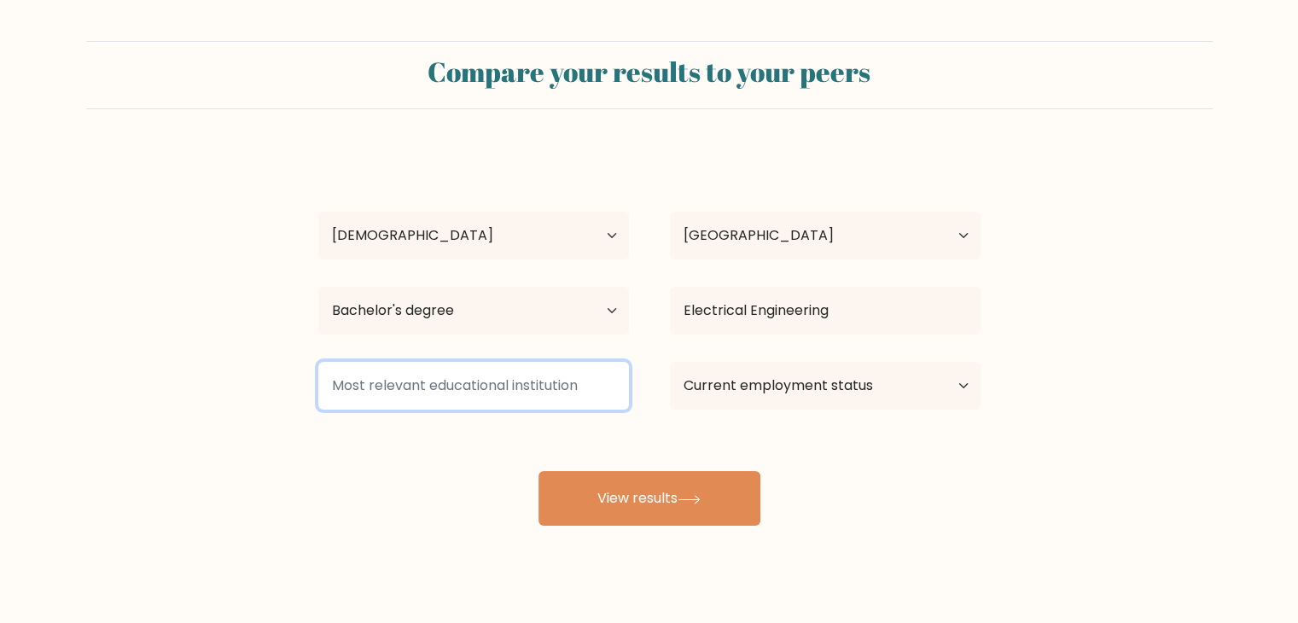
click at [521, 390] on input at bounding box center [473, 386] width 311 height 48
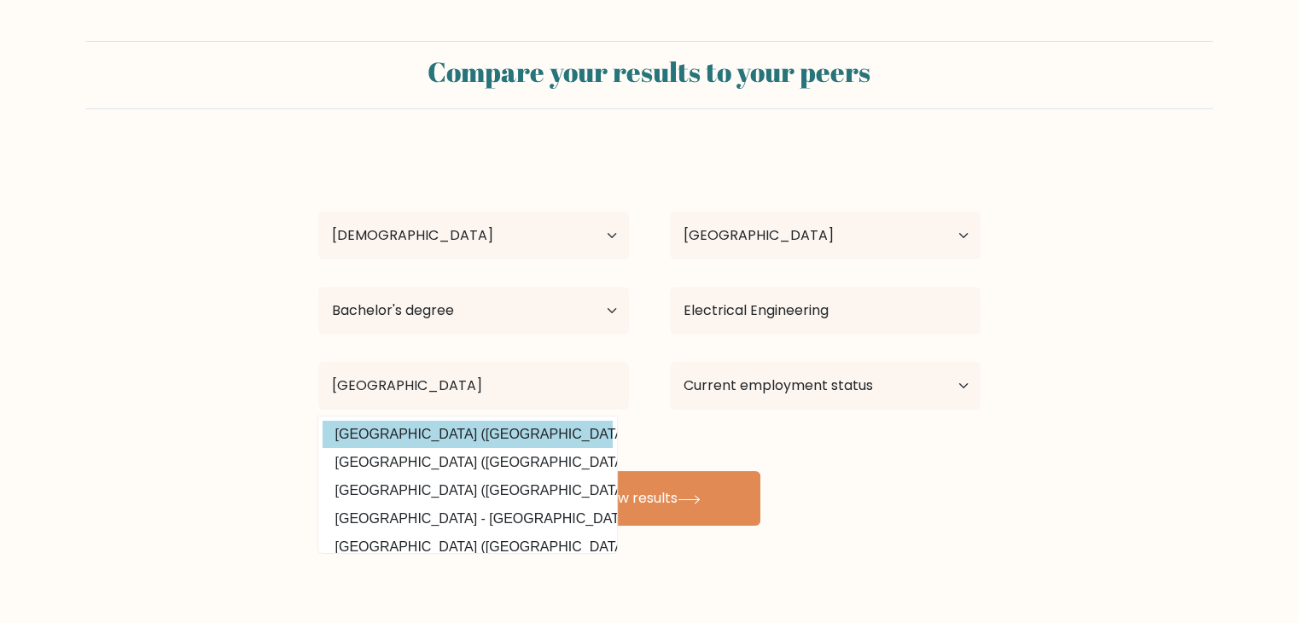
click at [514, 432] on option "Mindanao State University (Philippines)" at bounding box center [468, 434] width 290 height 27
type input "[GEOGRAPHIC_DATA]"
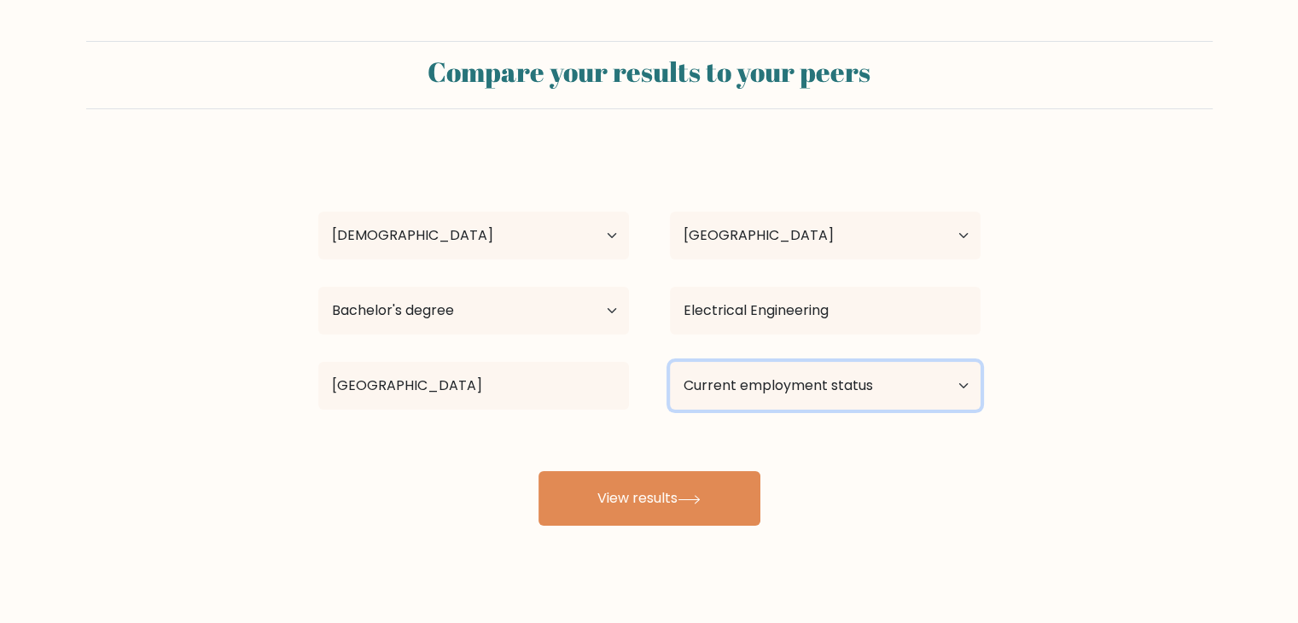
click at [765, 390] on select "Current employment status Employed Student Retired Other / prefer not to answer" at bounding box center [825, 386] width 311 height 48
select select "other"
click at [670, 362] on select "Current employment status Employed Student Retired Other / prefer not to answer" at bounding box center [825, 386] width 311 height 48
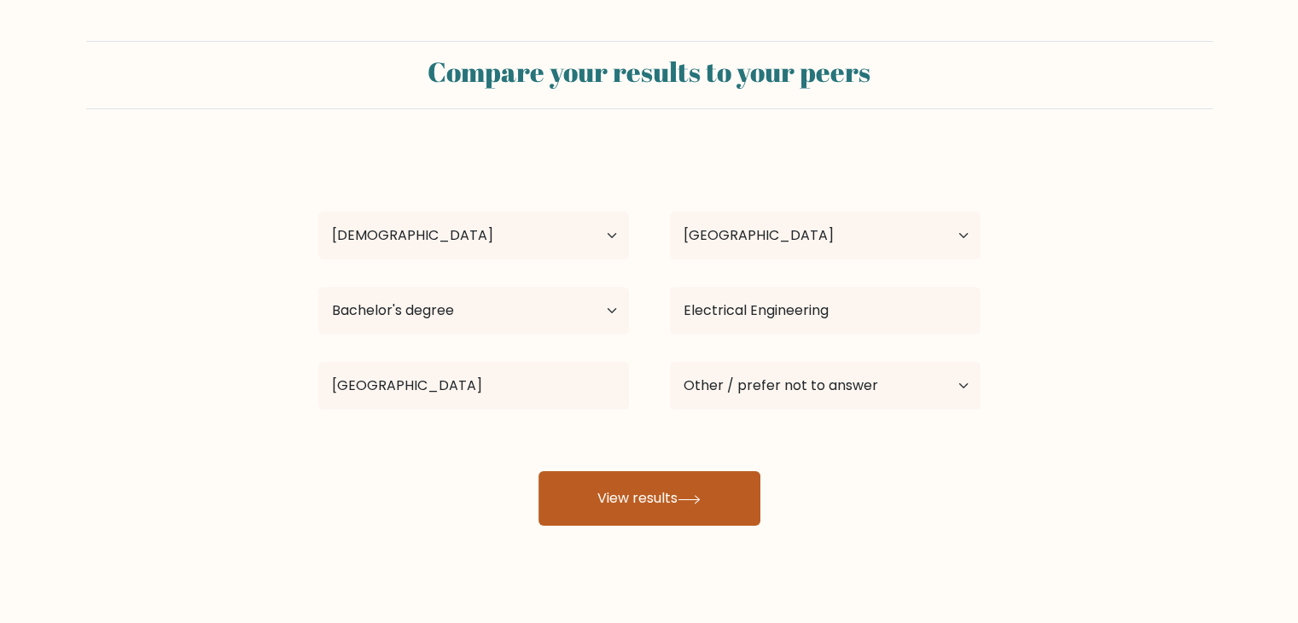
click at [676, 476] on button "View results" at bounding box center [649, 498] width 222 height 55
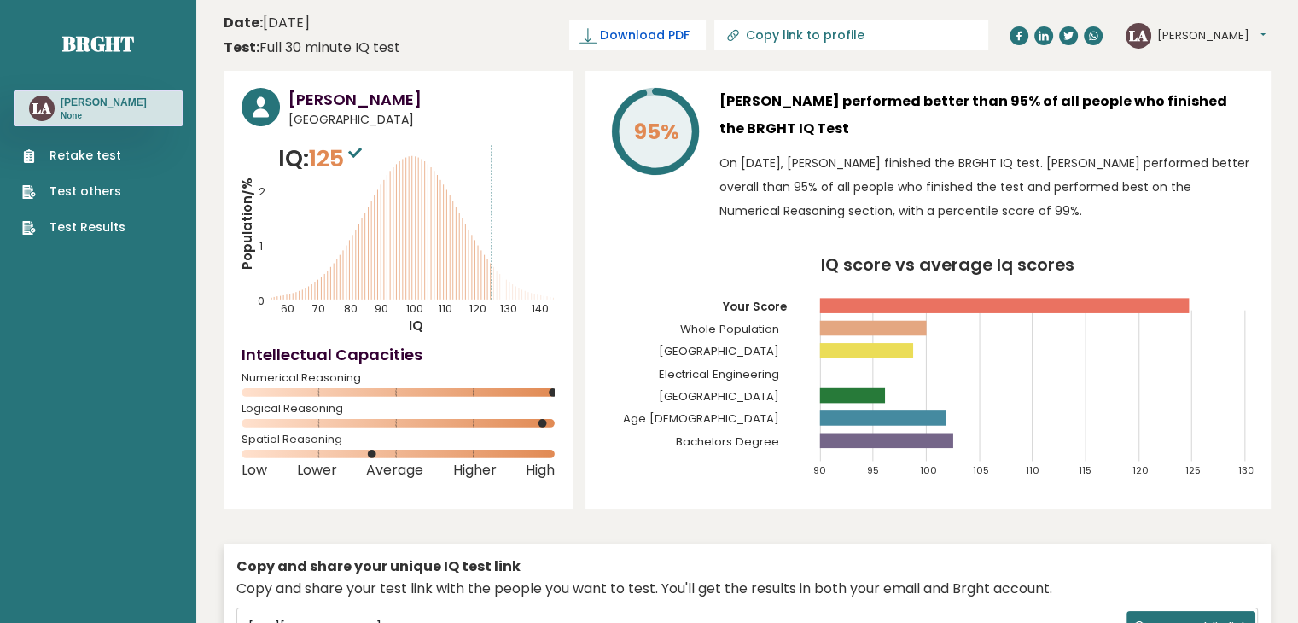
click at [689, 29] on span "Download PDF" at bounding box center [644, 35] width 89 height 18
